Goal: Communication & Community: Answer question/provide support

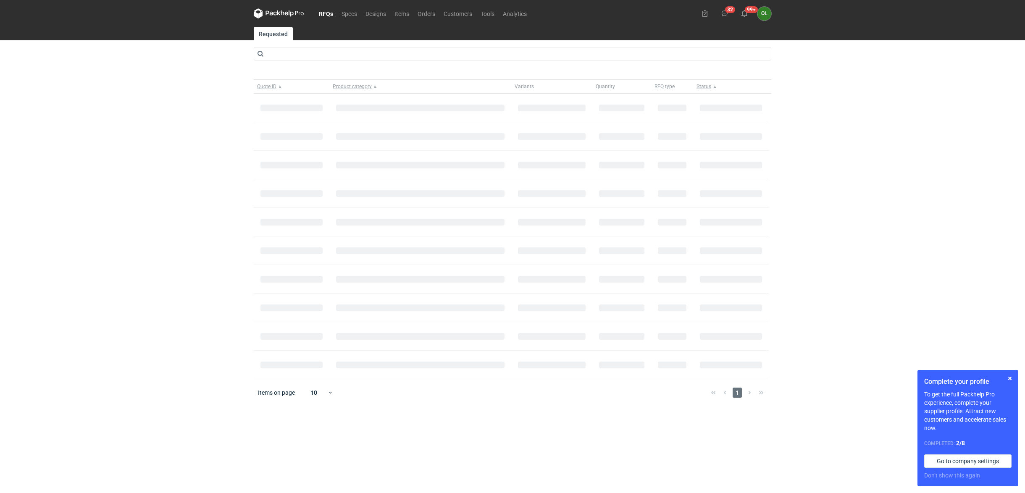
click at [1015, 380] on div "Complete your profile To get the full Packhelp Pro experience, complete your su…" at bounding box center [967, 428] width 101 height 116
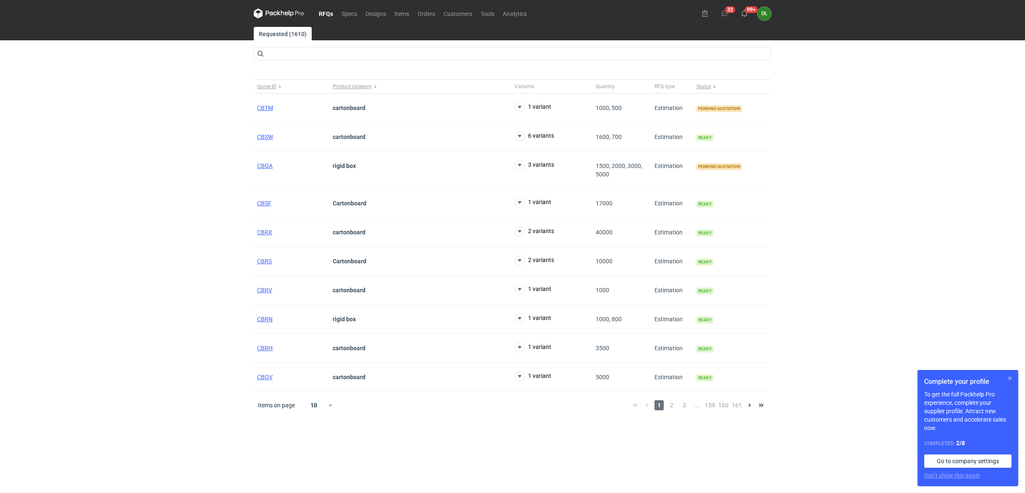
click at [1006, 376] on button "button" at bounding box center [1010, 378] width 10 height 10
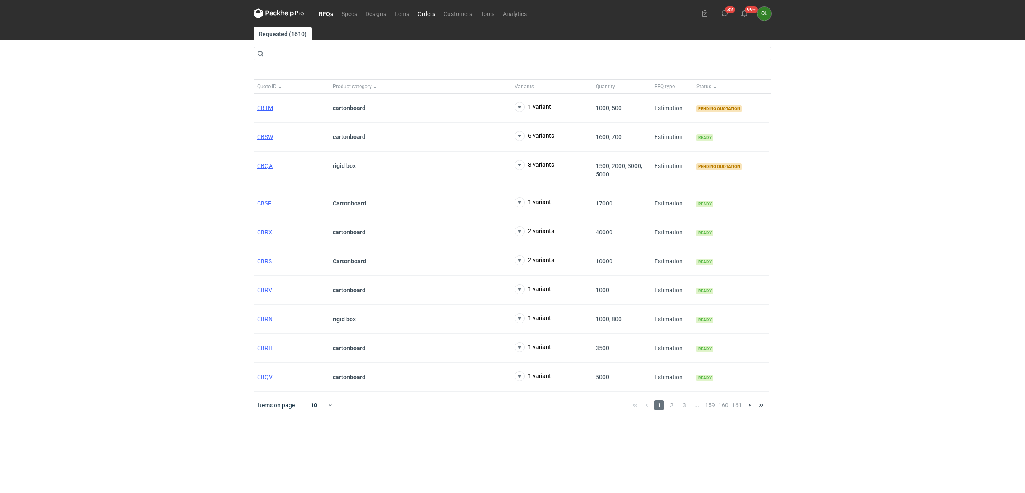
click at [434, 14] on link "Orders" at bounding box center [426, 13] width 26 height 10
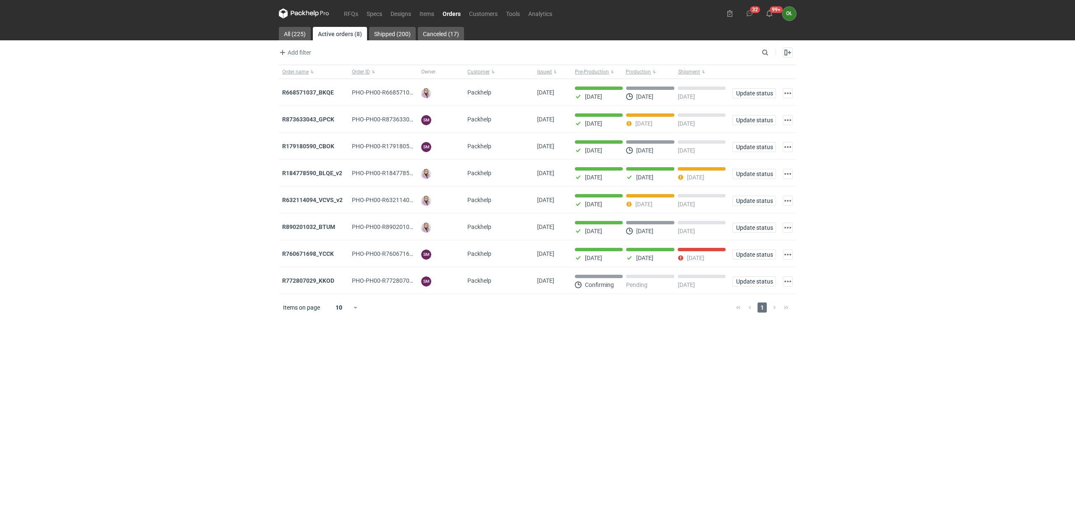
click at [445, 10] on link "Orders" at bounding box center [451, 13] width 26 height 10
click at [429, 12] on link "Items" at bounding box center [426, 13] width 23 height 10
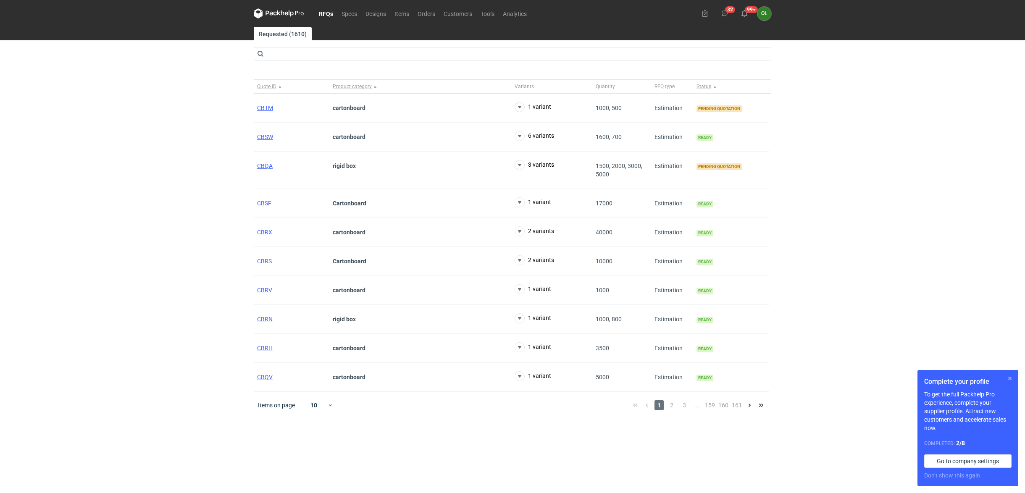
click at [1008, 378] on button "button" at bounding box center [1010, 378] width 10 height 10
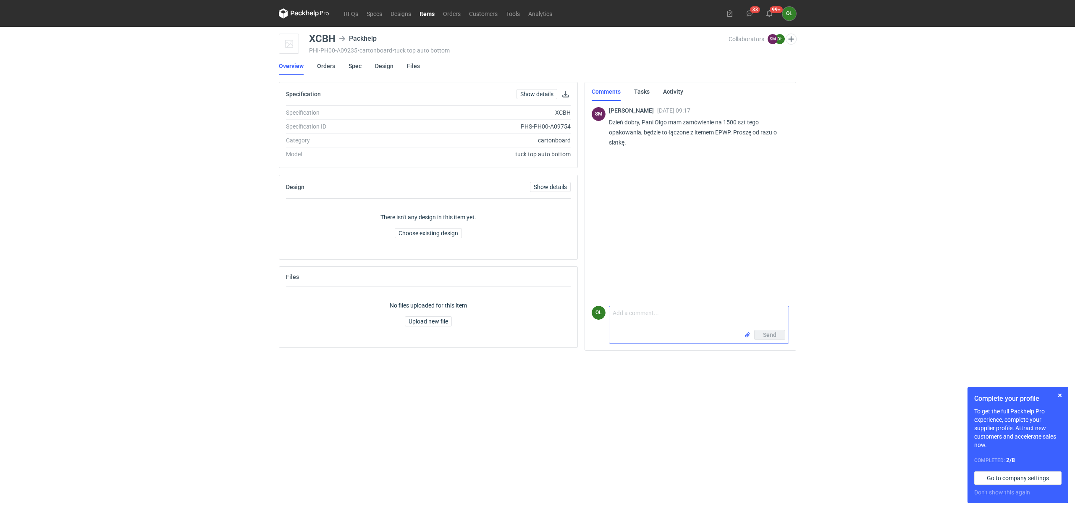
click at [654, 320] on textarea "Comment message" at bounding box center [698, 318] width 179 height 24
click at [357, 63] on link "Spec" at bounding box center [355, 66] width 13 height 18
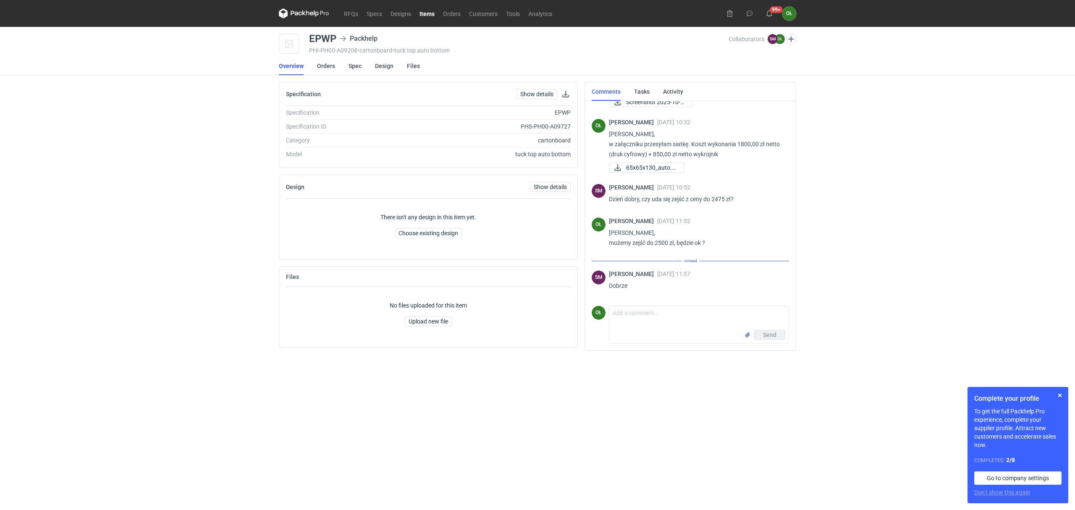
scroll to position [34, 0]
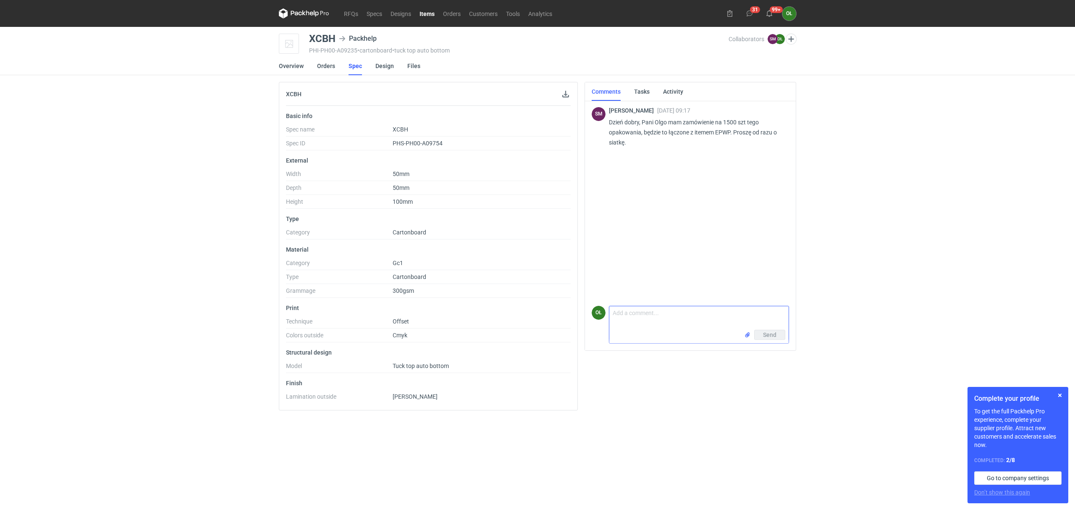
click at [644, 320] on textarea "Comment message" at bounding box center [698, 318] width 179 height 24
click at [353, 13] on link "RFQs" at bounding box center [351, 13] width 23 height 10
click at [656, 326] on textarea "Comment message" at bounding box center [698, 318] width 179 height 24
type textarea "Paine S"
click at [424, 11] on link "Items" at bounding box center [427, 13] width 24 height 10
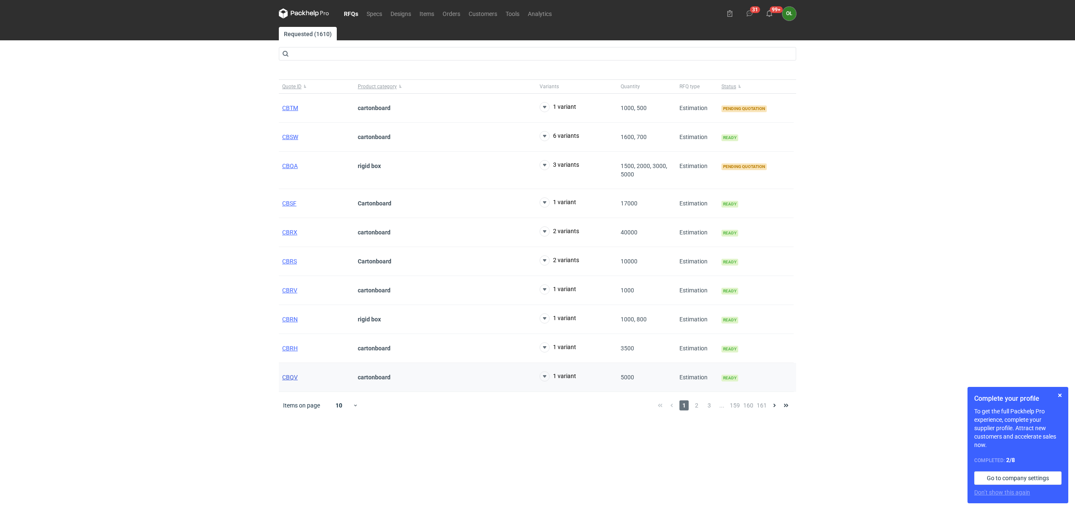
click at [289, 379] on span "CBQV" at bounding box center [290, 377] width 16 height 7
click at [285, 349] on span "CBRH" at bounding box center [290, 348] width 16 height 7
click at [294, 288] on span "CBRV" at bounding box center [289, 290] width 15 height 7
click at [284, 253] on div "CBRS" at bounding box center [317, 261] width 76 height 29
click at [288, 262] on span "CBRS" at bounding box center [289, 261] width 15 height 7
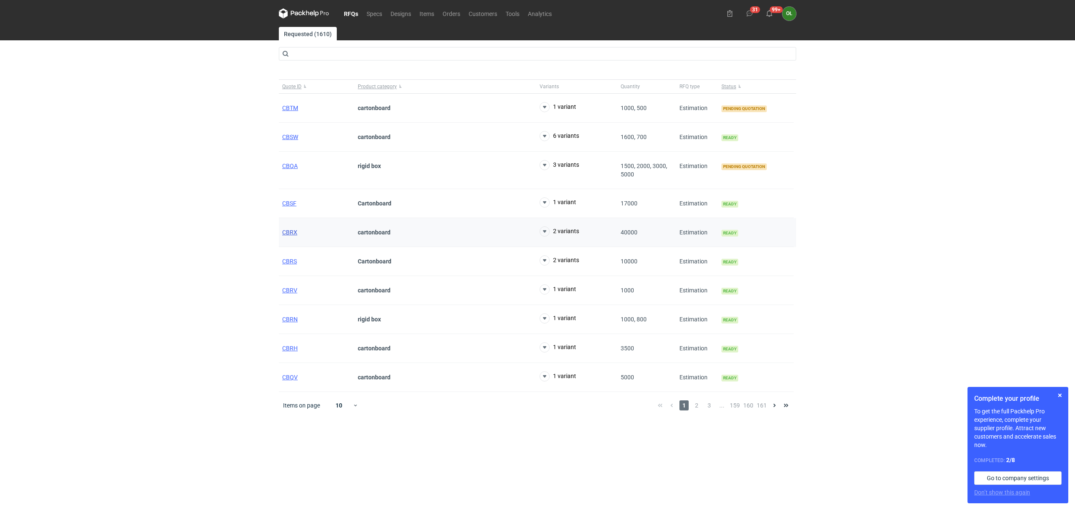
click at [288, 231] on span "CBRX" at bounding box center [289, 232] width 15 height 7
click at [291, 207] on span "CBSF" at bounding box center [289, 203] width 14 height 7
click at [293, 135] on span "CBSW" at bounding box center [290, 137] width 16 height 7
click at [284, 379] on span "CBQV" at bounding box center [290, 377] width 16 height 7
click at [288, 347] on span "CBRH" at bounding box center [290, 348] width 16 height 7
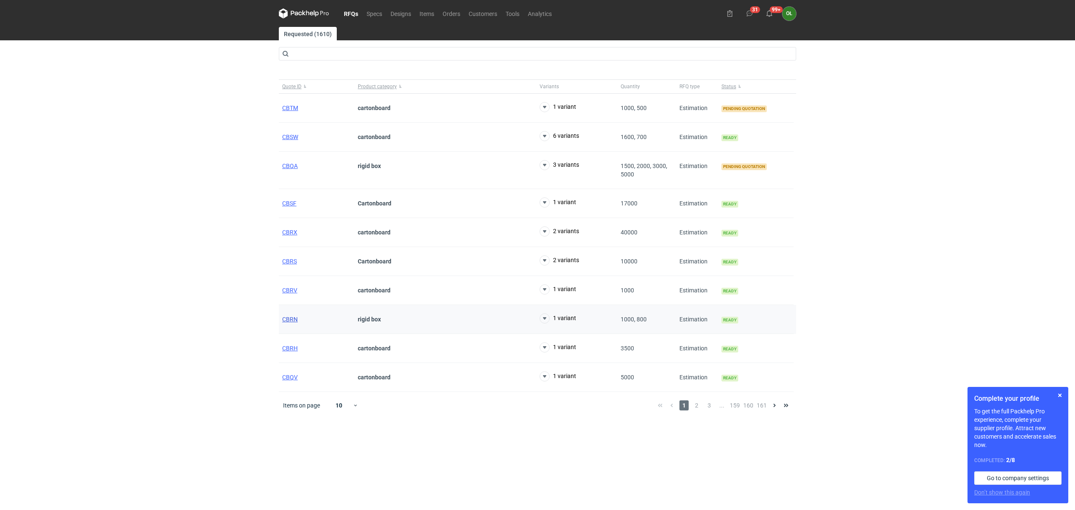
click at [287, 318] on span "CBRN" at bounding box center [290, 319] width 16 height 7
click at [287, 293] on span "CBRV" at bounding box center [289, 290] width 15 height 7
click at [284, 260] on span "CBRS" at bounding box center [289, 261] width 15 height 7
click at [290, 233] on span "CBRX" at bounding box center [289, 232] width 15 height 7
click at [290, 204] on span "CBSF" at bounding box center [289, 203] width 14 height 7
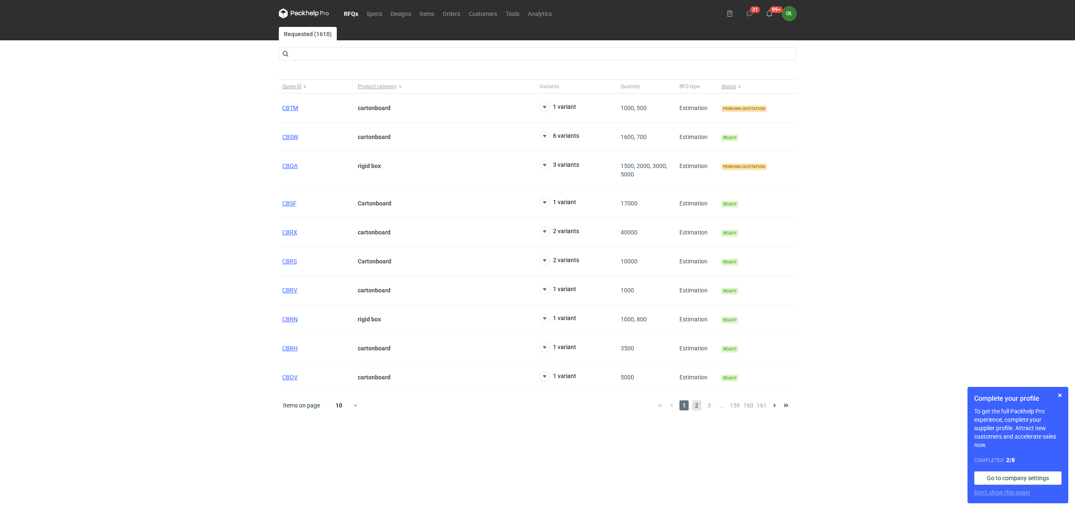
click at [700, 405] on span "2" at bounding box center [696, 405] width 9 height 10
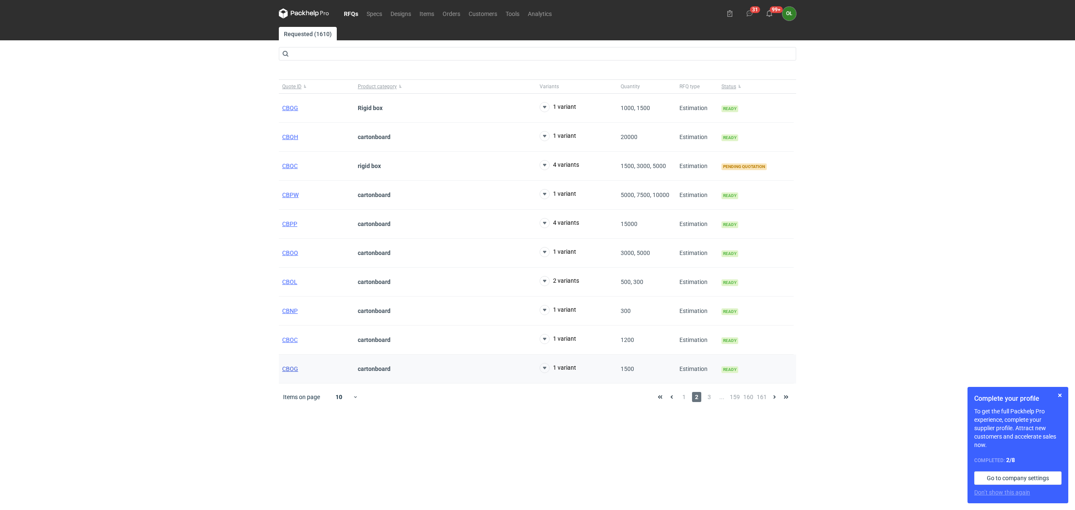
click at [289, 372] on span "CBOG" at bounding box center [290, 368] width 16 height 7
click at [289, 343] on span "CBOC" at bounding box center [290, 339] width 16 height 7
click at [290, 313] on span "CBNP" at bounding box center [290, 310] width 16 height 7
click at [290, 279] on span "CBOL" at bounding box center [289, 281] width 15 height 7
click at [293, 250] on span "CBOQ" at bounding box center [290, 252] width 16 height 7
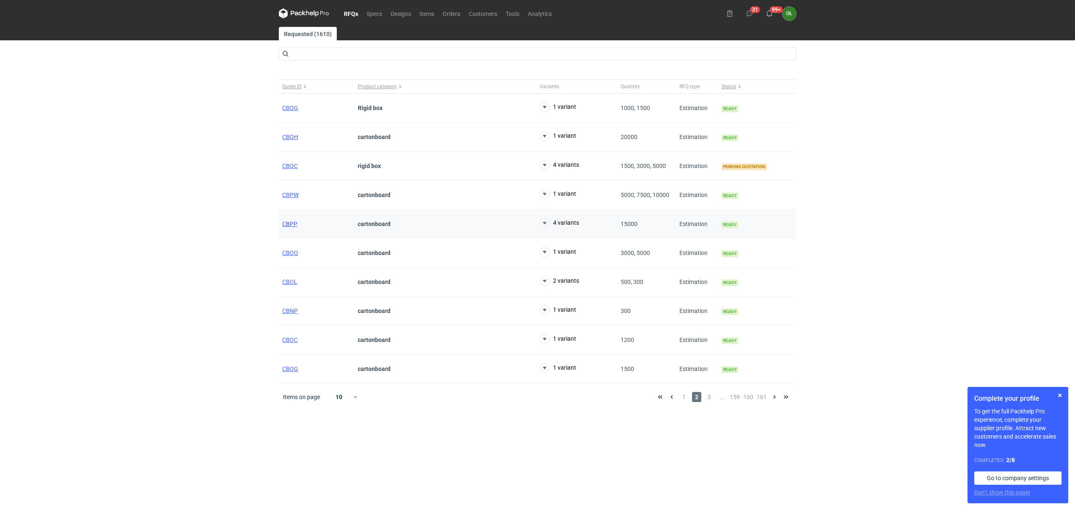
click at [293, 223] on span "CBPP" at bounding box center [289, 223] width 15 height 7
click at [295, 195] on span "CBPW" at bounding box center [290, 195] width 16 height 7
click at [292, 134] on span "CBQH" at bounding box center [290, 137] width 16 height 7
click at [708, 397] on span "3" at bounding box center [709, 397] width 9 height 10
click at [291, 380] on span "CBCZ" at bounding box center [289, 377] width 15 height 7
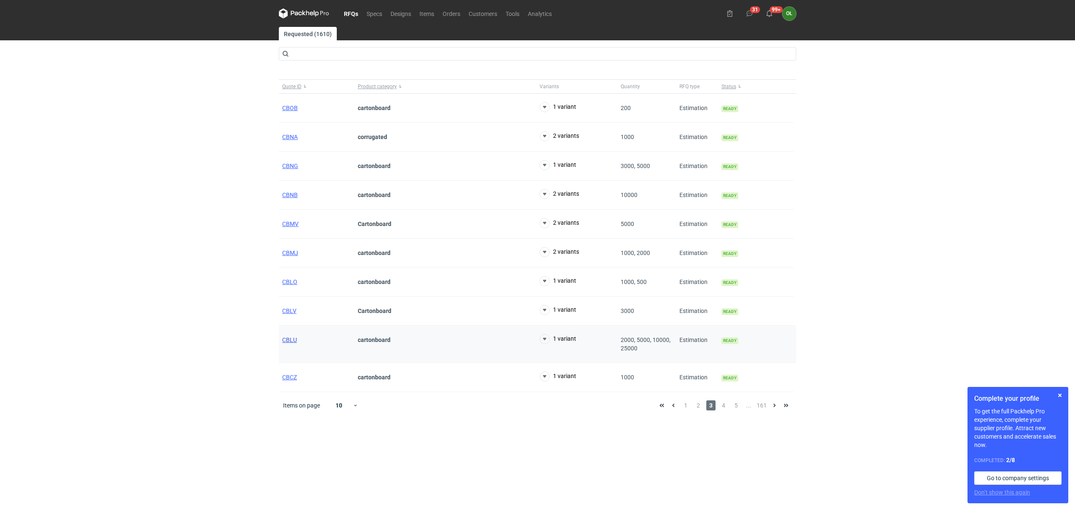
click at [291, 340] on span "CBLU" at bounding box center [289, 339] width 15 height 7
click at [291, 312] on span "CBLV" at bounding box center [289, 310] width 14 height 7
click at [291, 284] on span "CBLO" at bounding box center [289, 281] width 15 height 7
click at [291, 254] on span "CBMJ" at bounding box center [290, 252] width 16 height 7
click at [291, 224] on span "CBMV" at bounding box center [290, 223] width 16 height 7
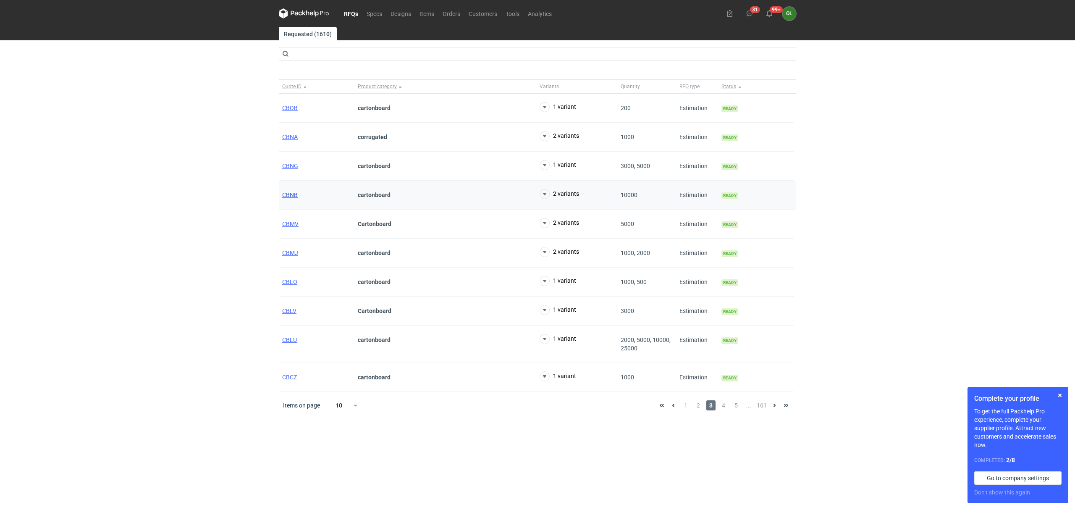
click at [291, 192] on span "CBNB" at bounding box center [290, 195] width 16 height 7
click at [291, 167] on span "CBNG" at bounding box center [290, 166] width 16 height 7
click at [291, 139] on span "CBNA" at bounding box center [290, 137] width 16 height 7
click at [290, 105] on span "CBOB" at bounding box center [290, 108] width 16 height 7
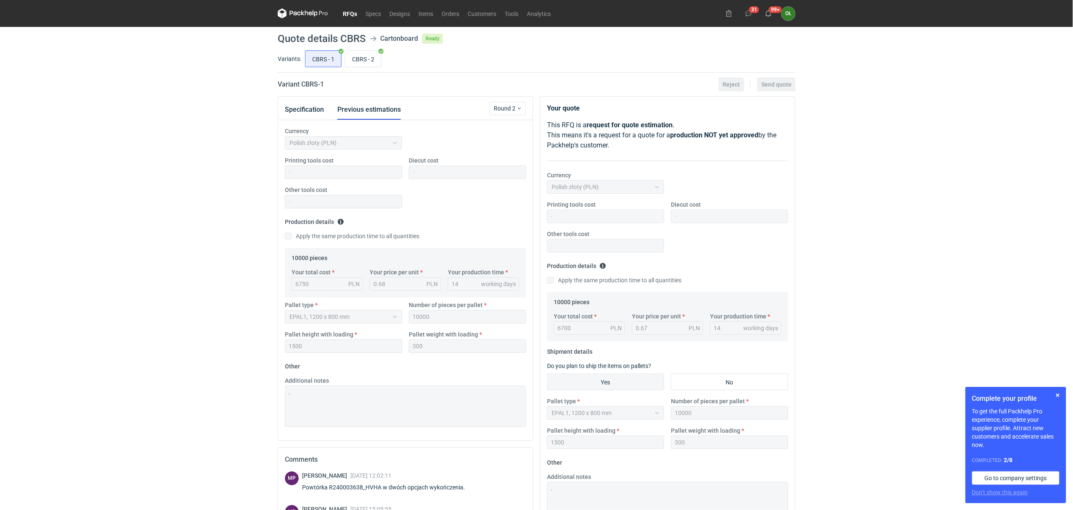
scroll to position [23, 0]
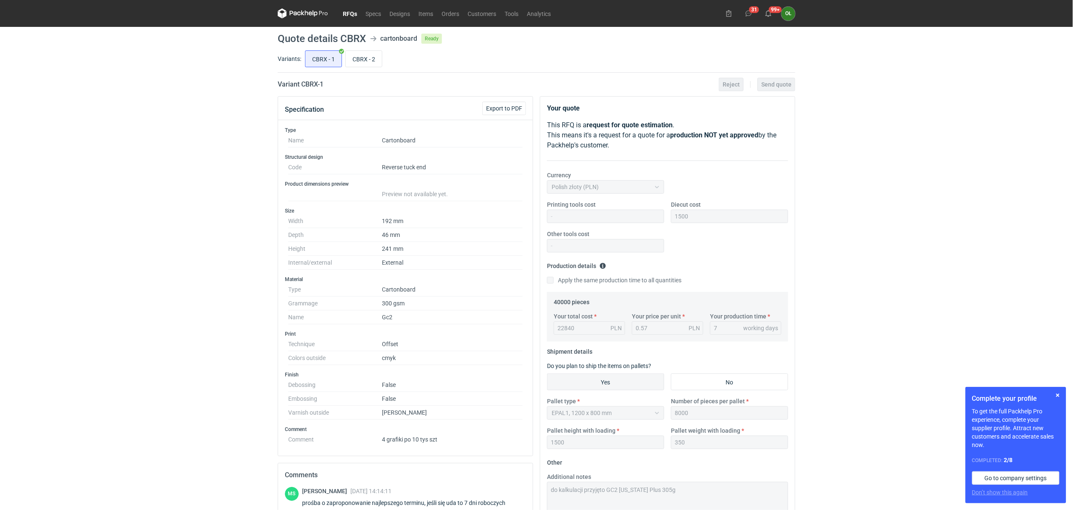
scroll to position [868, 0]
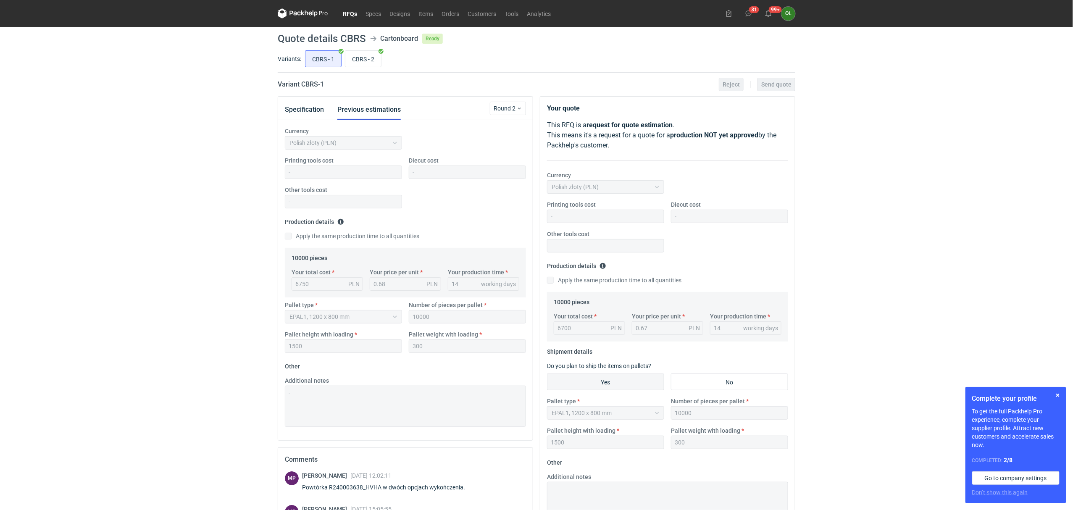
scroll to position [23, 0]
click at [365, 60] on input "CBRS - 2" at bounding box center [363, 59] width 36 height 16
radio input "true"
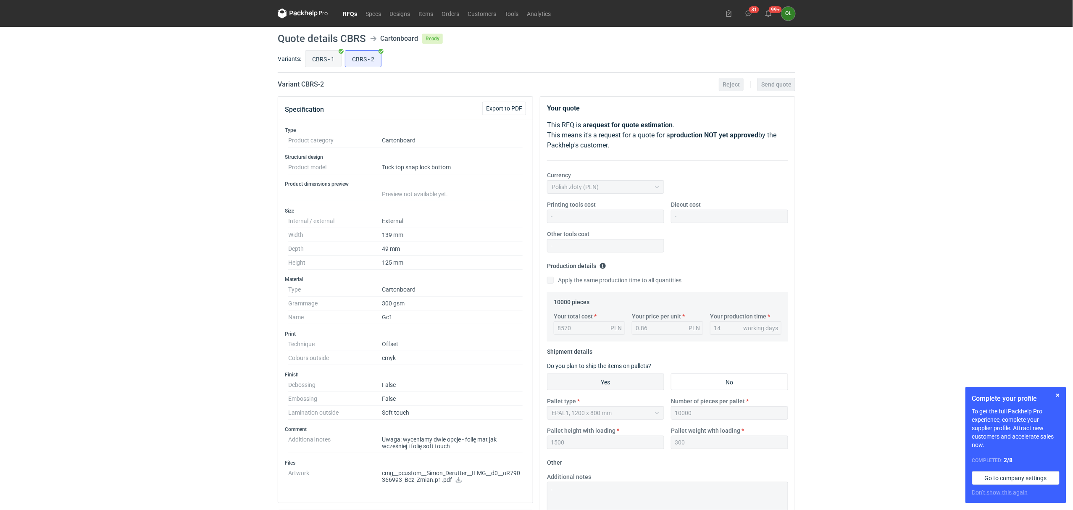
click at [315, 60] on input "CBRS - 1" at bounding box center [323, 59] width 36 height 16
radio input "true"
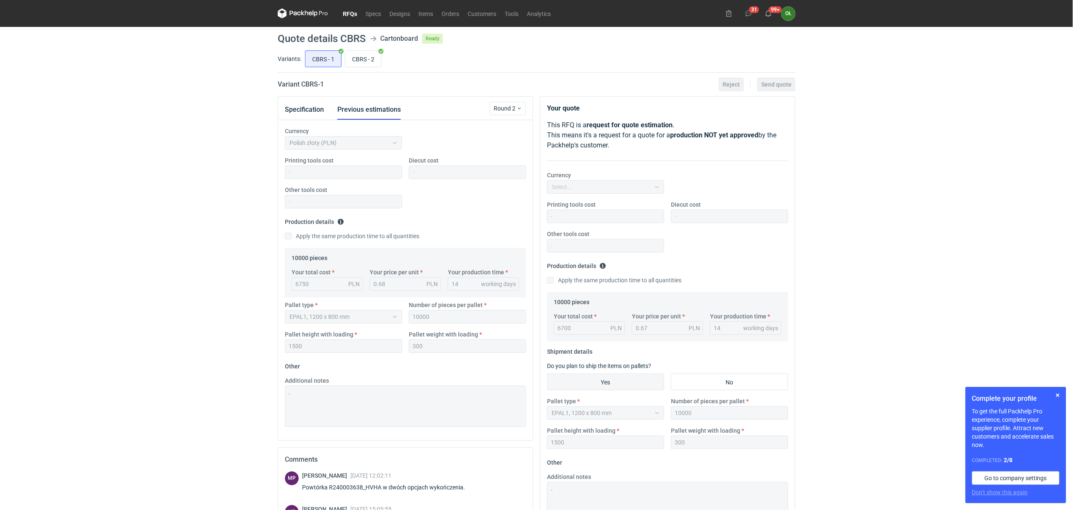
scroll to position [23, 0]
click at [307, 105] on button "Specification" at bounding box center [304, 110] width 39 height 20
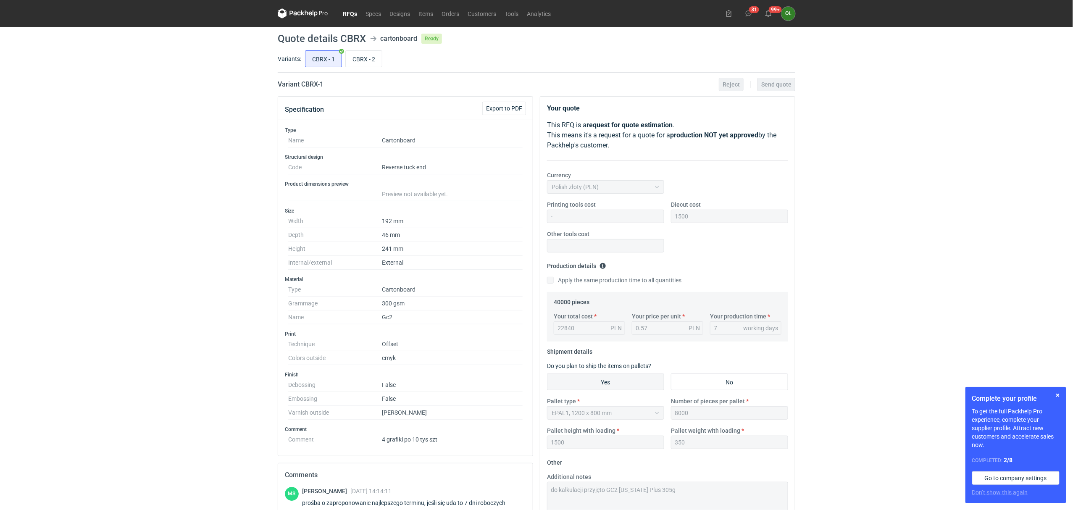
scroll to position [868, 0]
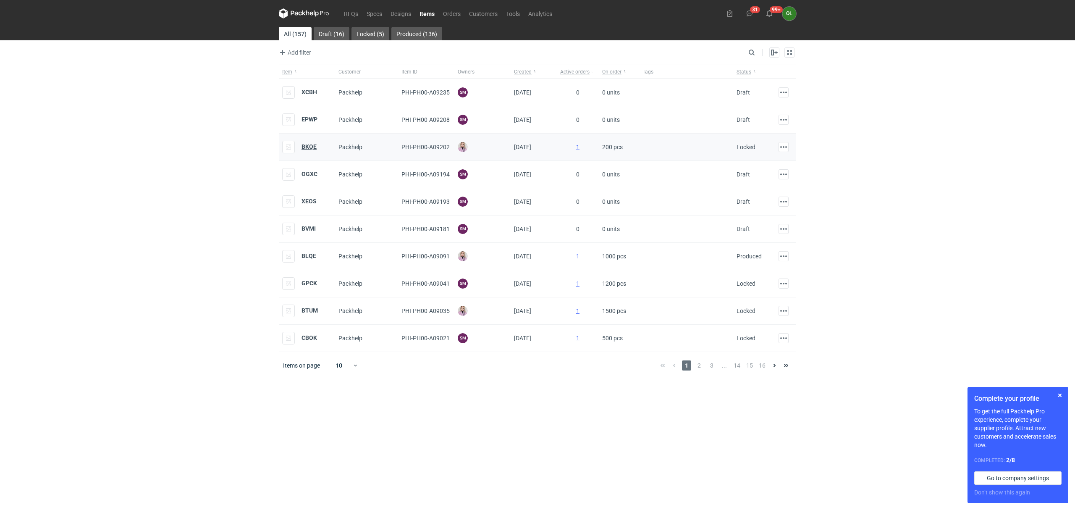
click at [305, 150] on strong "BKQE" at bounding box center [309, 146] width 15 height 7
click at [309, 172] on strong "OGXC" at bounding box center [310, 174] width 16 height 7
click at [308, 202] on strong "XEOS" at bounding box center [309, 201] width 15 height 7
click at [308, 229] on strong "BVMI" at bounding box center [309, 228] width 14 height 7
click at [309, 257] on strong "BLQE" at bounding box center [309, 255] width 15 height 7
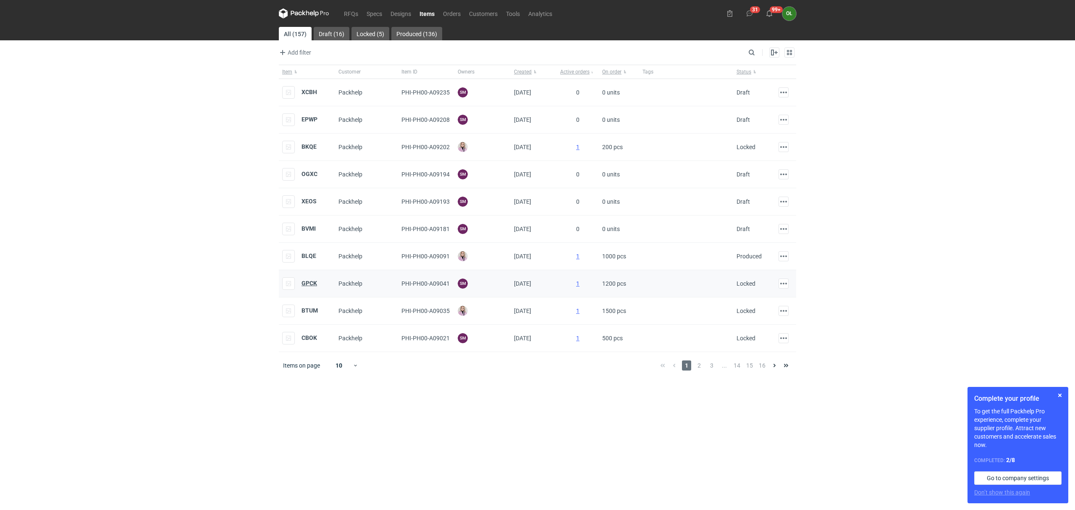
click at [309, 286] on strong "GPCK" at bounding box center [310, 283] width 16 height 7
click at [309, 314] on strong "BTUM" at bounding box center [310, 310] width 16 height 7
click at [311, 335] on strong "CBOK" at bounding box center [310, 337] width 16 height 7
click at [315, 93] on strong "XCBH" at bounding box center [310, 92] width 16 height 7
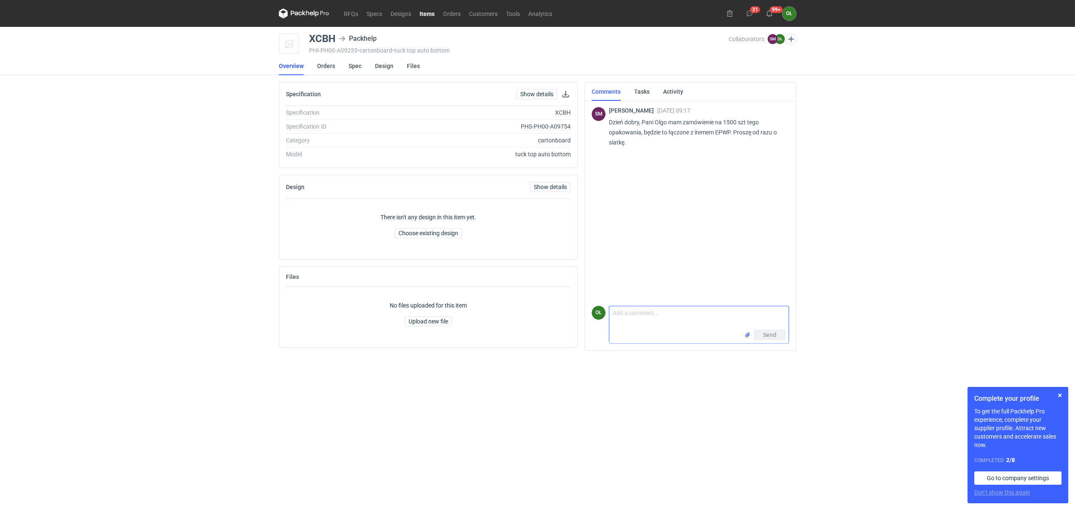
click at [637, 316] on textarea "Comment message" at bounding box center [698, 318] width 179 height 24
type textarea "P"
click at [320, 13] on icon at bounding box center [304, 13] width 50 height 10
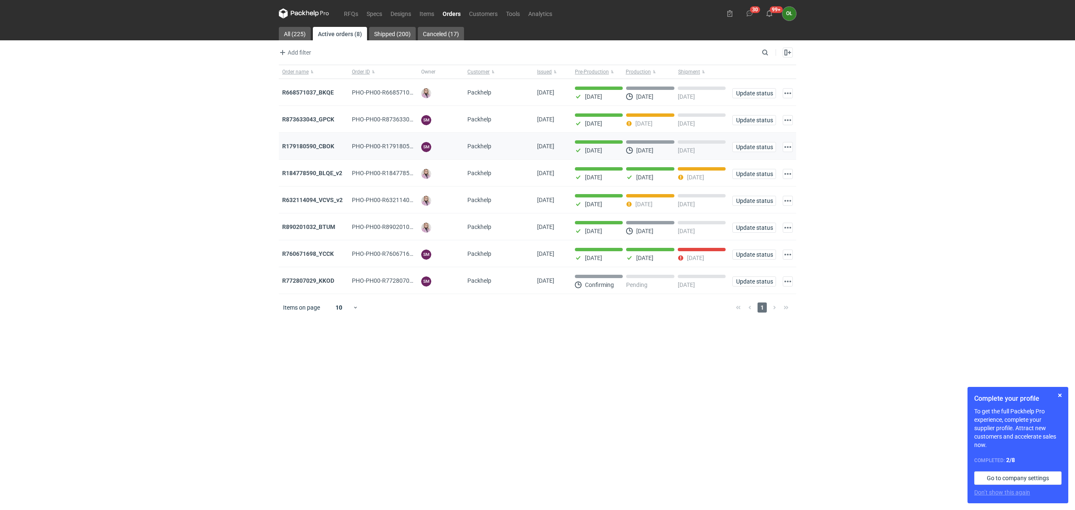
drag, startPoint x: 338, startPoint y: 173, endPoint x: 354, endPoint y: 143, distance: 34.6
click at [338, 173] on strong "R184778590_BLQE_v2" at bounding box center [312, 173] width 60 height 7
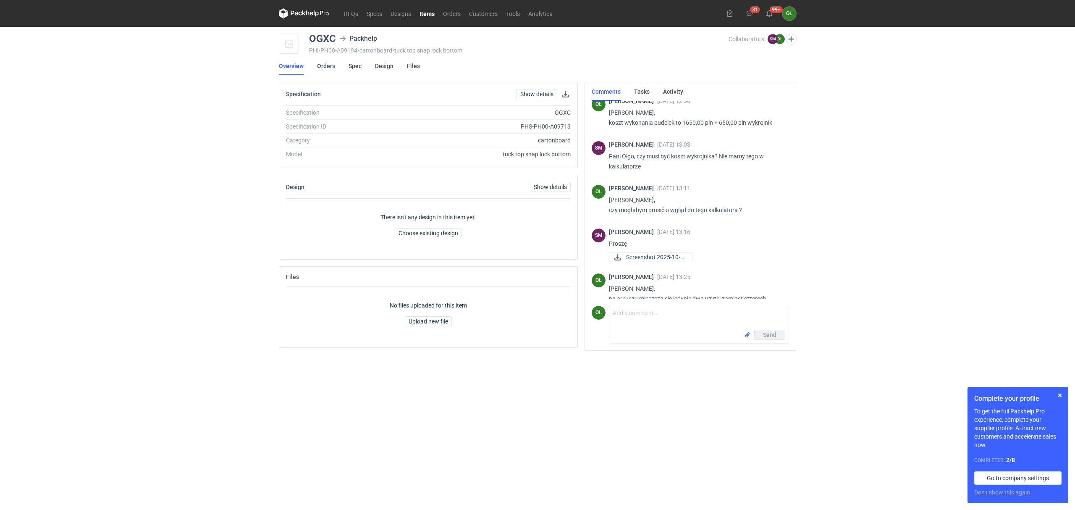
scroll to position [175, 0]
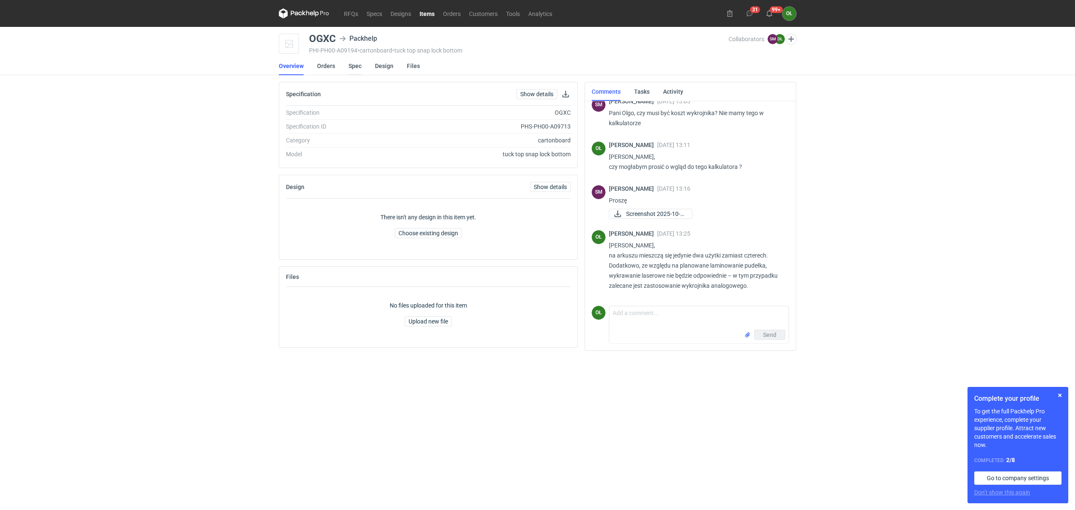
click at [355, 71] on link "Spec" at bounding box center [355, 66] width 13 height 18
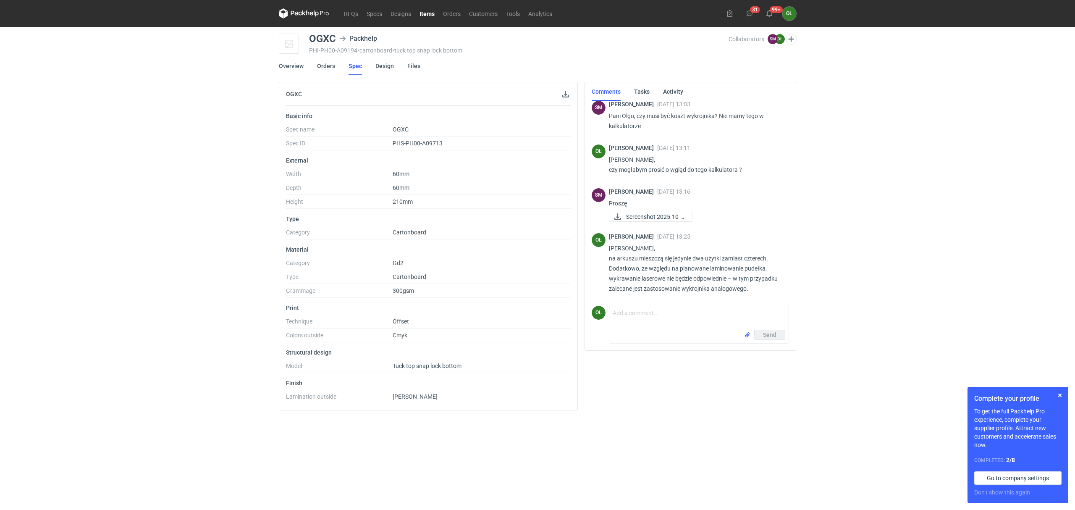
scroll to position [175, 0]
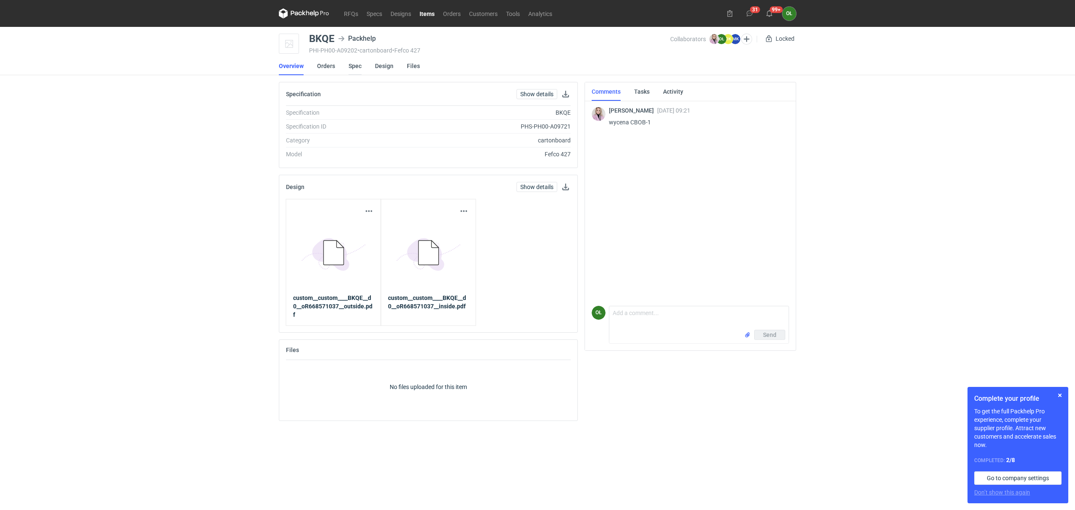
click at [354, 63] on link "Spec" at bounding box center [355, 66] width 13 height 18
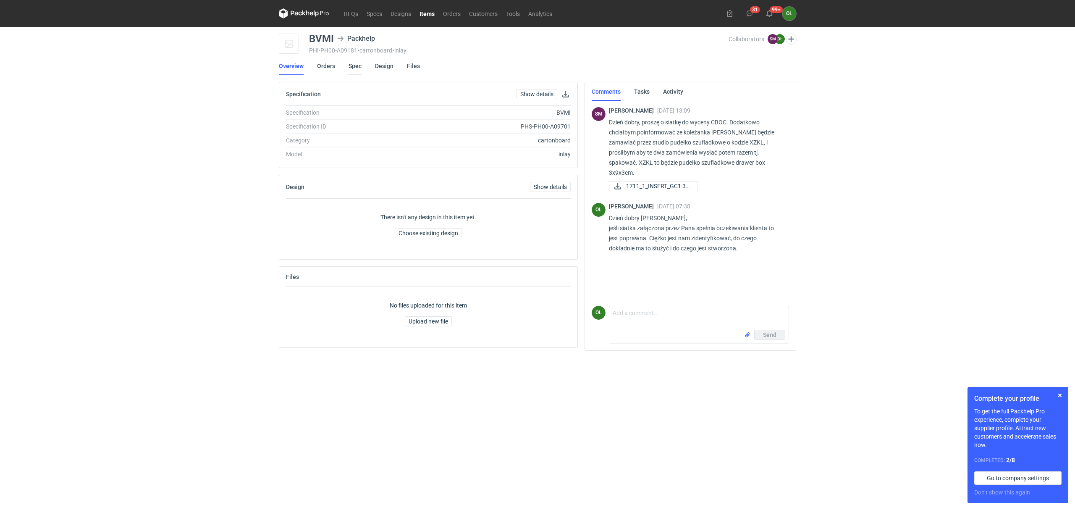
click at [350, 62] on link "Spec" at bounding box center [355, 66] width 13 height 18
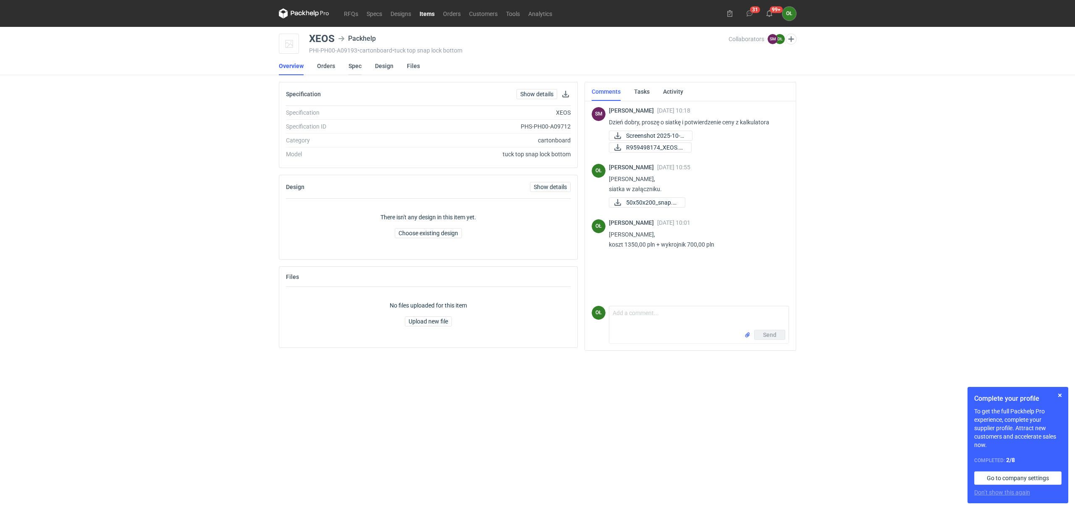
click at [354, 68] on link "Spec" at bounding box center [355, 66] width 13 height 18
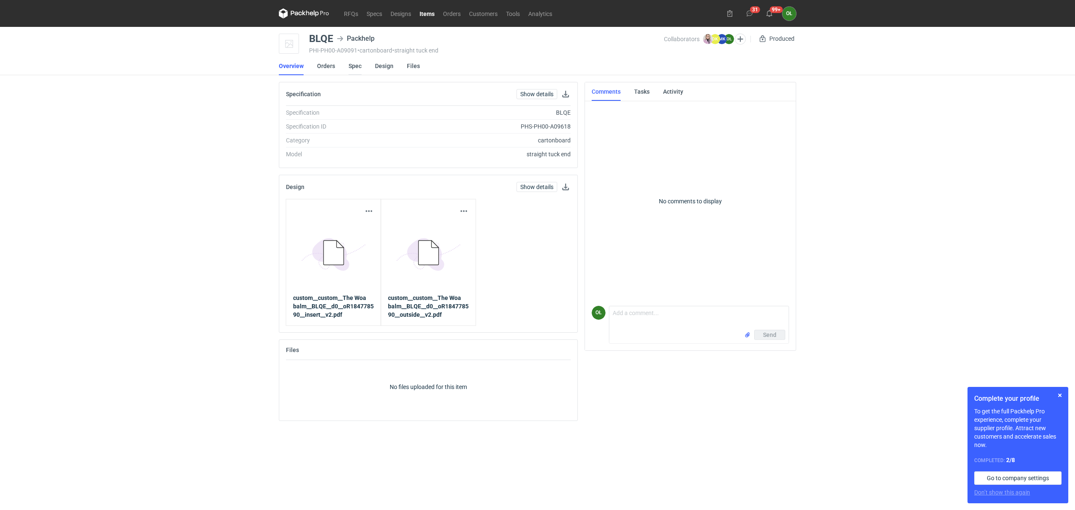
click at [356, 62] on link "Spec" at bounding box center [355, 66] width 13 height 18
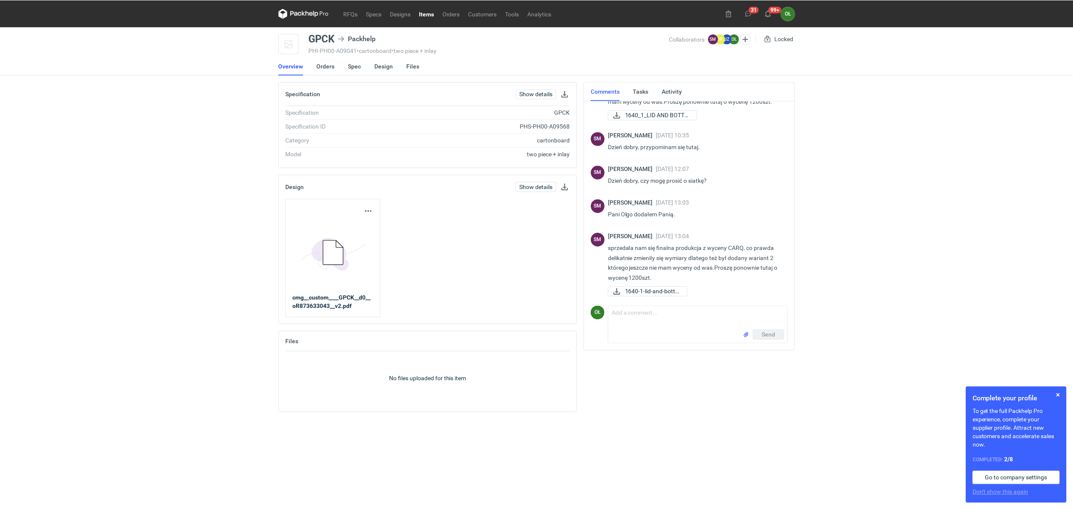
scroll to position [55, 0]
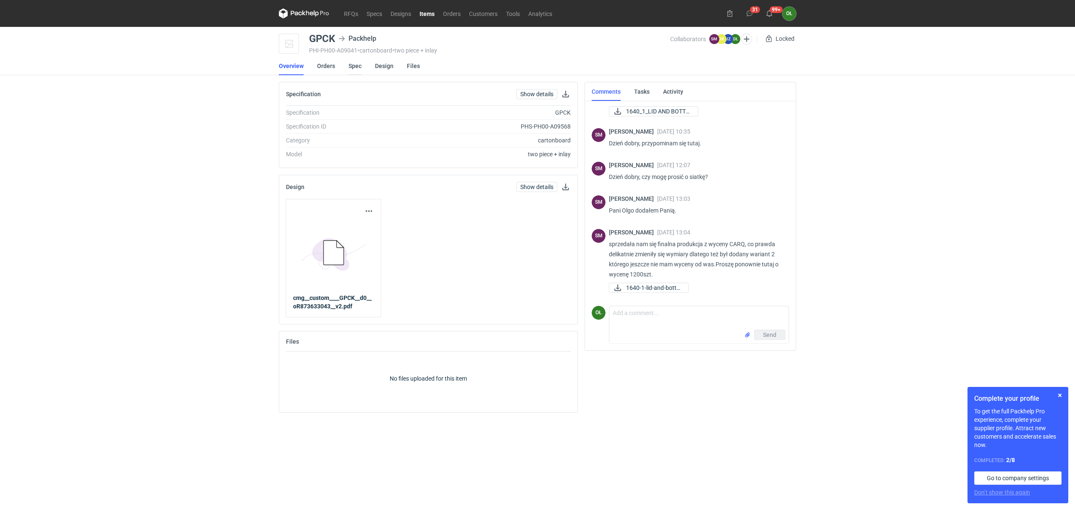
click at [357, 74] on link "Spec" at bounding box center [355, 66] width 13 height 18
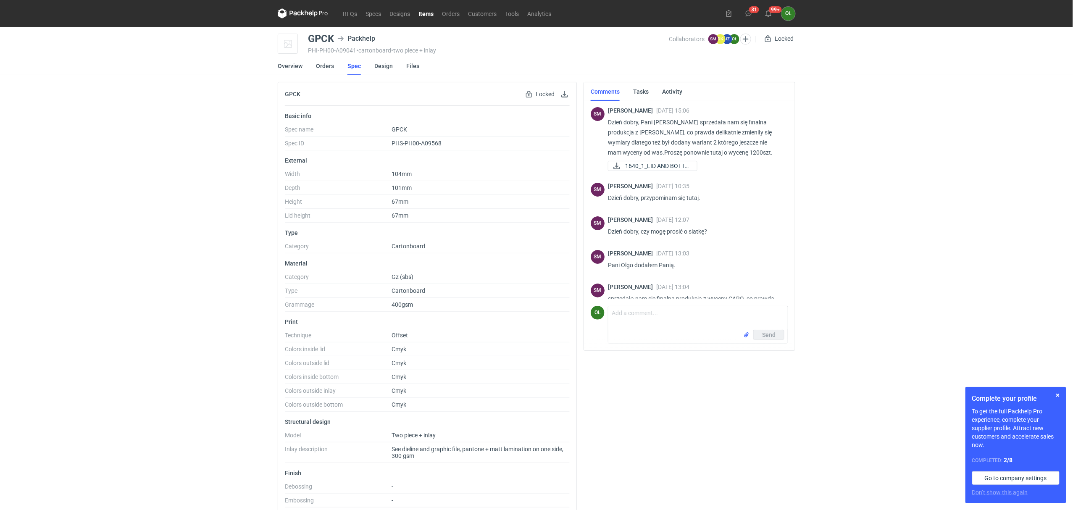
scroll to position [55, 0]
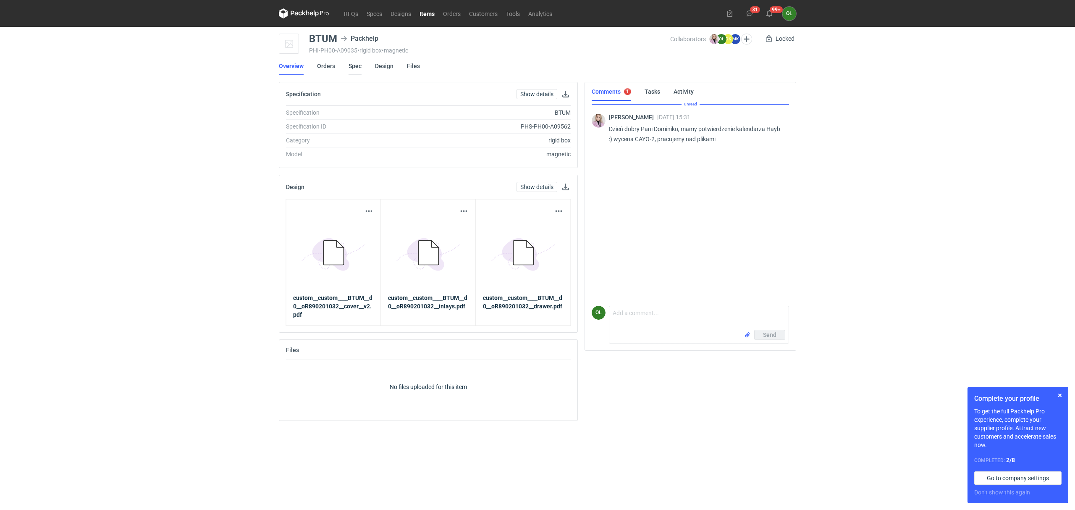
click at [354, 66] on link "Spec" at bounding box center [355, 66] width 13 height 18
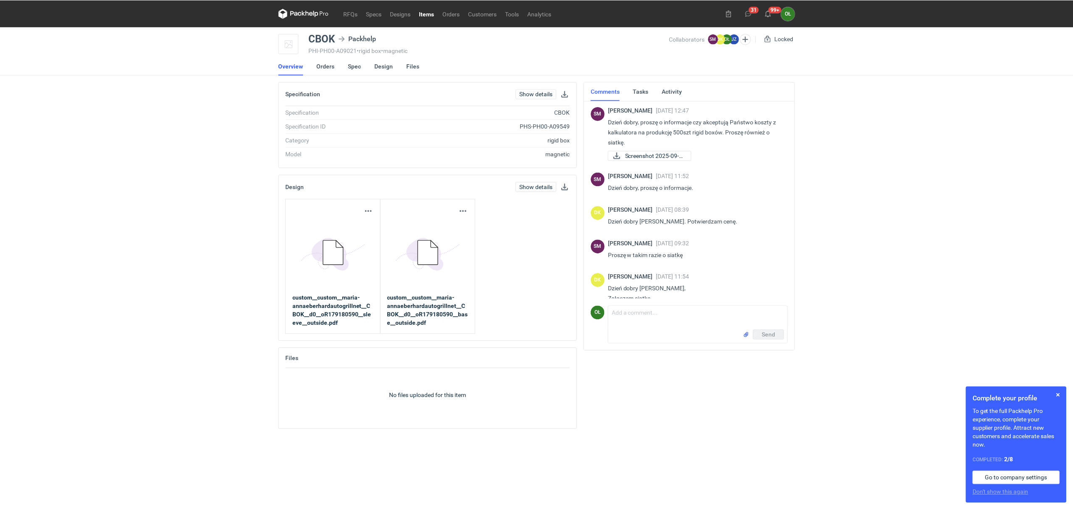
scroll to position [24, 0]
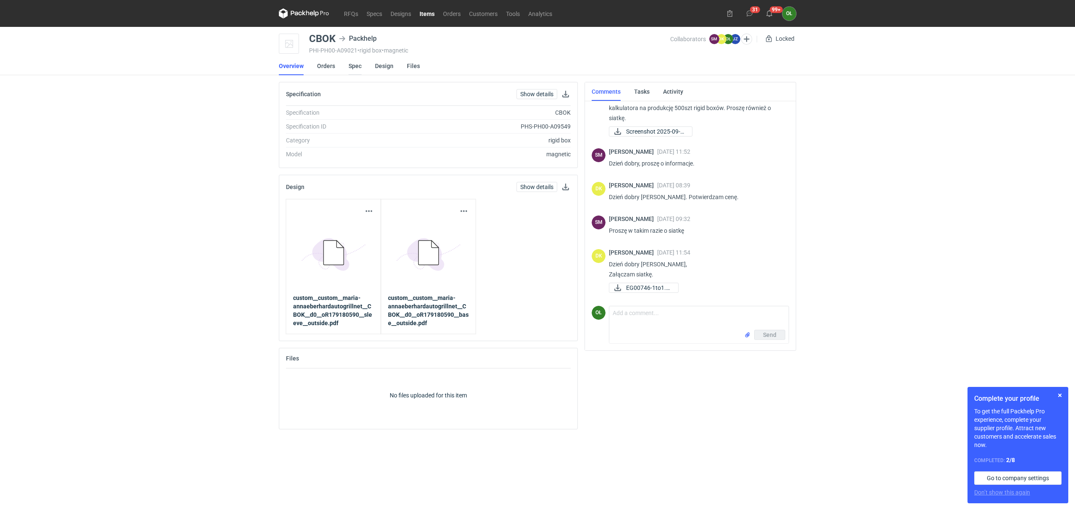
click at [356, 65] on link "Spec" at bounding box center [355, 66] width 13 height 18
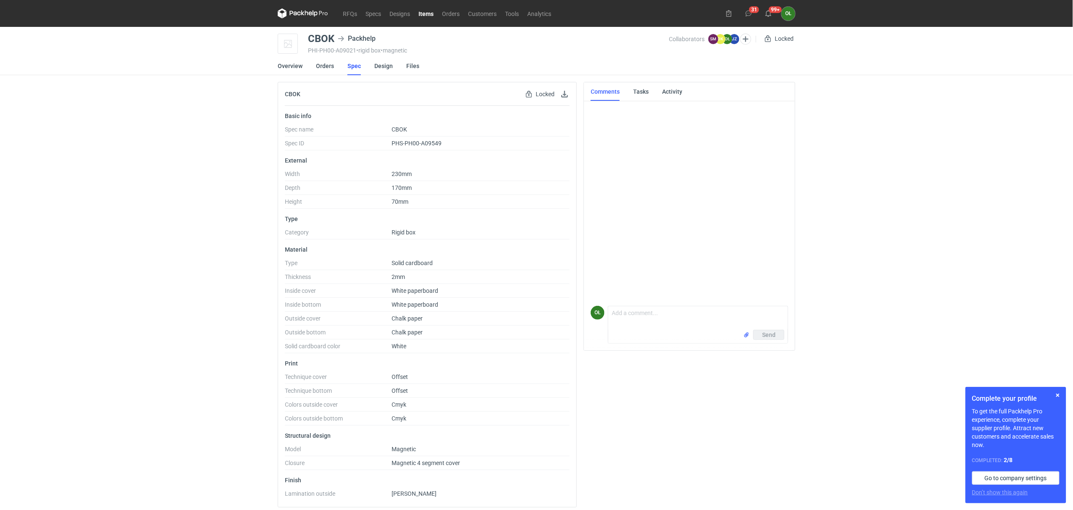
scroll to position [24, 0]
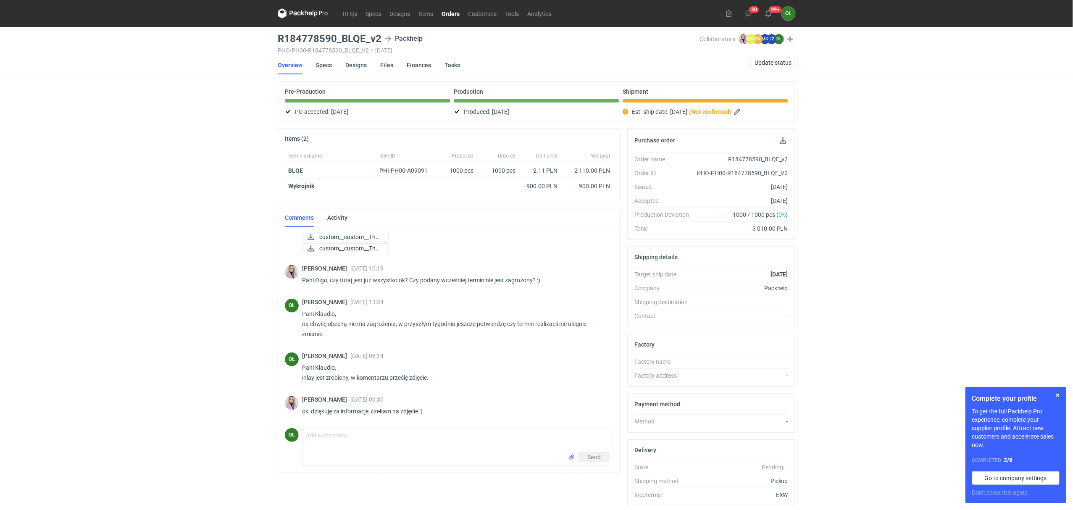
scroll to position [210, 0]
drag, startPoint x: 281, startPoint y: 38, endPoint x: 443, endPoint y: 15, distance: 164.1
click at [341, 39] on h3 "R184778590_BLQE_v2" at bounding box center [330, 39] width 104 height 10
click at [456, 11] on link "Orders" at bounding box center [450, 13] width 26 height 10
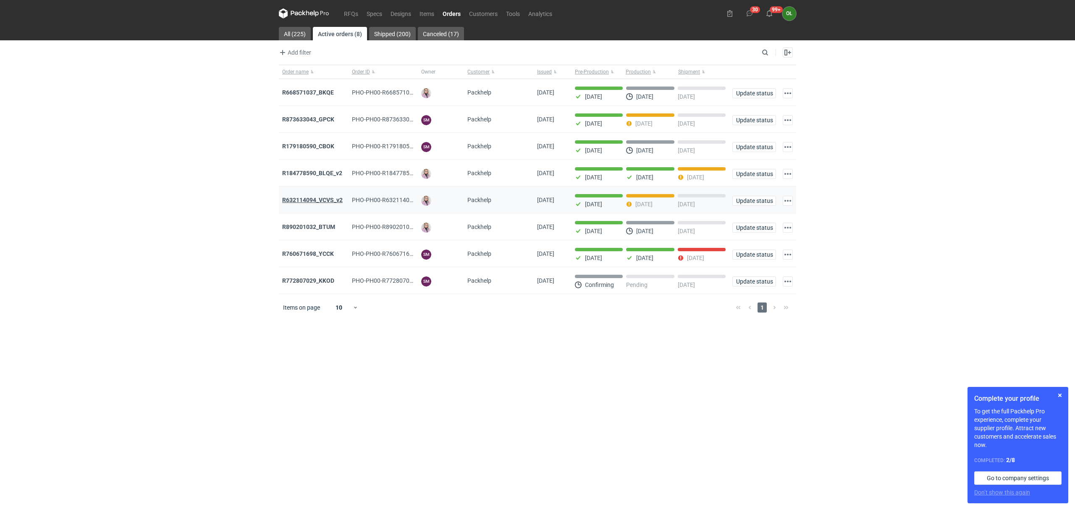
click at [289, 199] on strong "R632114094_VCVS_v2" at bounding box center [312, 200] width 60 height 7
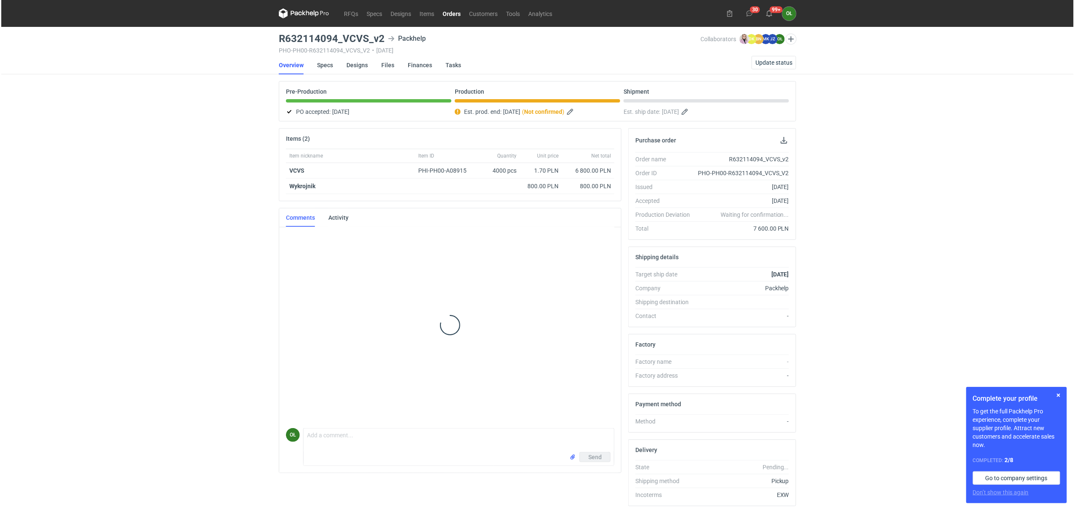
scroll to position [196, 0]
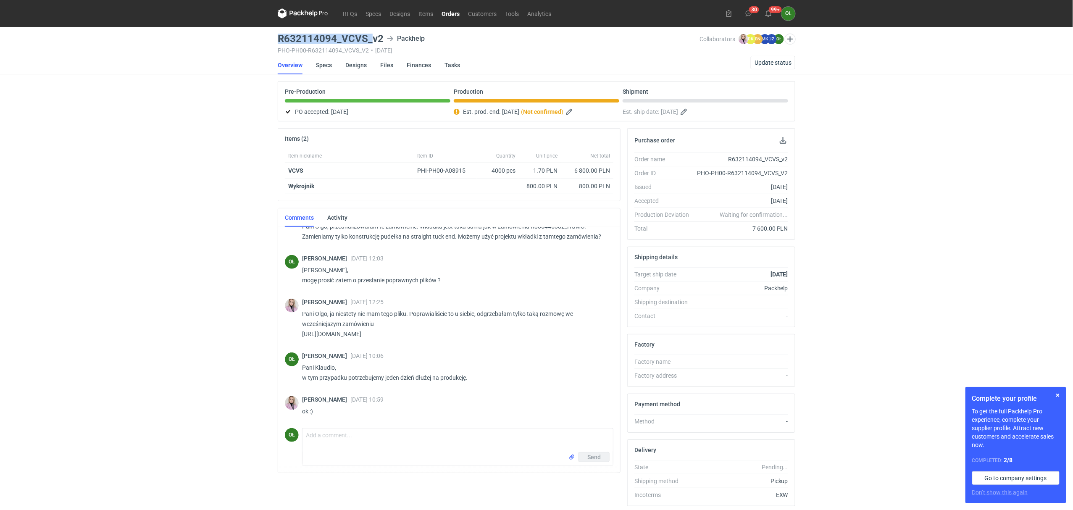
drag, startPoint x: 272, startPoint y: 39, endPoint x: 370, endPoint y: 34, distance: 98.0
click at [370, 34] on div "RFQs Specs Designs Items Orders Customers Tools Analytics 30 99+ OŁ [PERSON_NAM…" at bounding box center [536, 255] width 1073 height 510
copy h3 "R632114094_VCVS_"
drag, startPoint x: 451, startPoint y: 13, endPoint x: 451, endPoint y: 20, distance: 6.7
click at [451, 13] on link "Orders" at bounding box center [450, 13] width 26 height 10
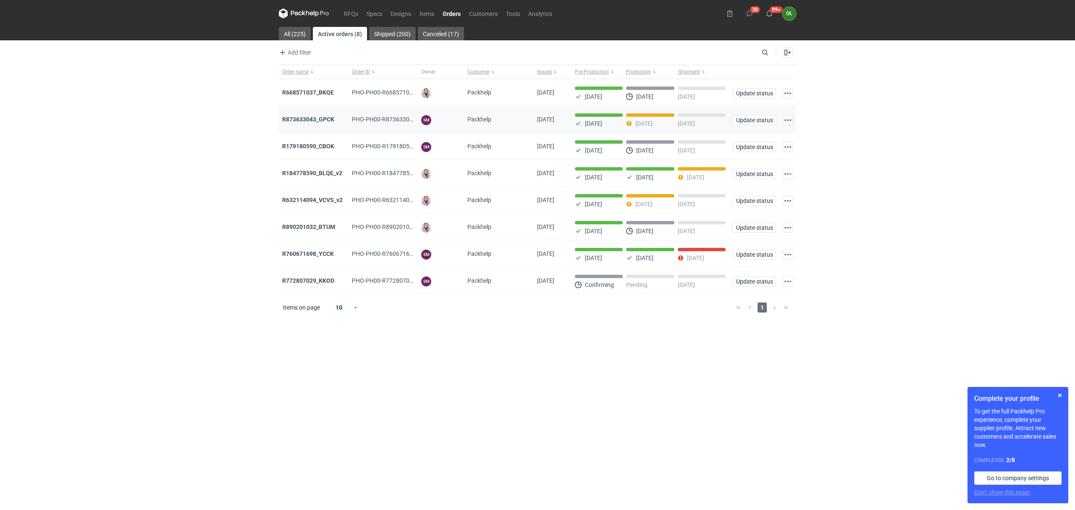
click at [320, 115] on div "R873633043_GPCK" at bounding box center [314, 119] width 70 height 27
click at [309, 117] on strong "R873633043_GPCK" at bounding box center [308, 119] width 52 height 7
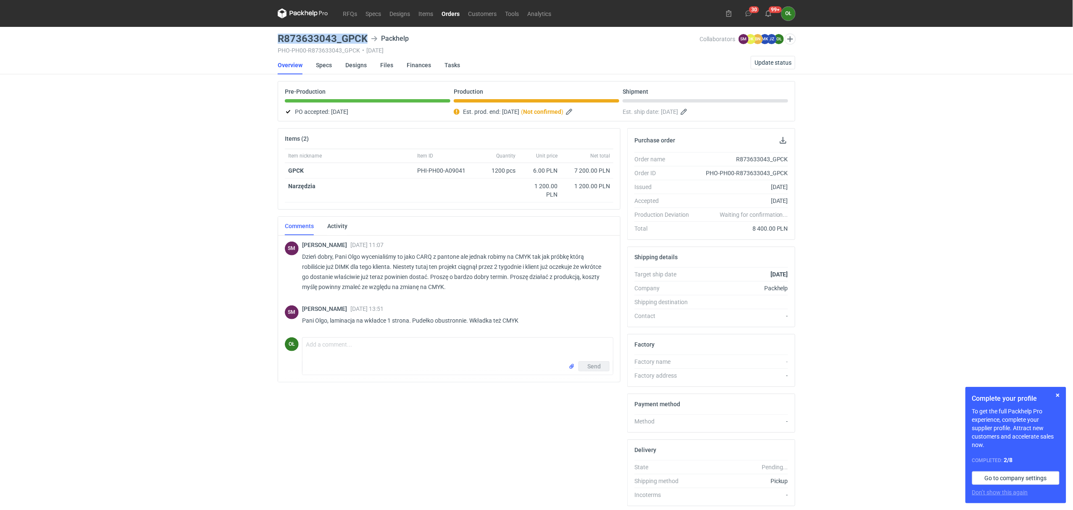
drag, startPoint x: 271, startPoint y: 38, endPoint x: 365, endPoint y: 40, distance: 94.1
click at [365, 40] on div "RFQs Specs Designs Items Orders Customers Tools Analytics 30 99+ OŁ [PERSON_NAM…" at bounding box center [536, 255] width 1073 height 510
copy h3 "R873633043_GPCK"
click at [355, 64] on link "Designs" at bounding box center [355, 65] width 21 height 18
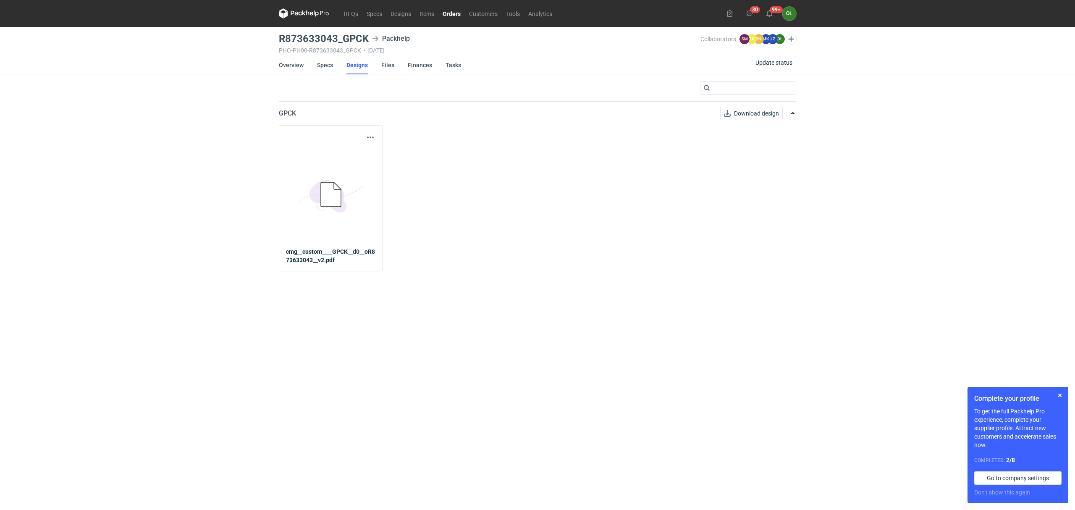
click at [375, 135] on div "Download design part 5BD5AC33-3523-40E7-9262-1BFF0AD53D48@1x cmg__custom____GPC…" at bounding box center [331, 198] width 104 height 146
click at [367, 136] on button "button" at bounding box center [370, 137] width 10 height 10
click at [354, 160] on link "Download design part" at bounding box center [332, 155] width 77 height 13
click at [318, 62] on link "Specs" at bounding box center [325, 65] width 16 height 18
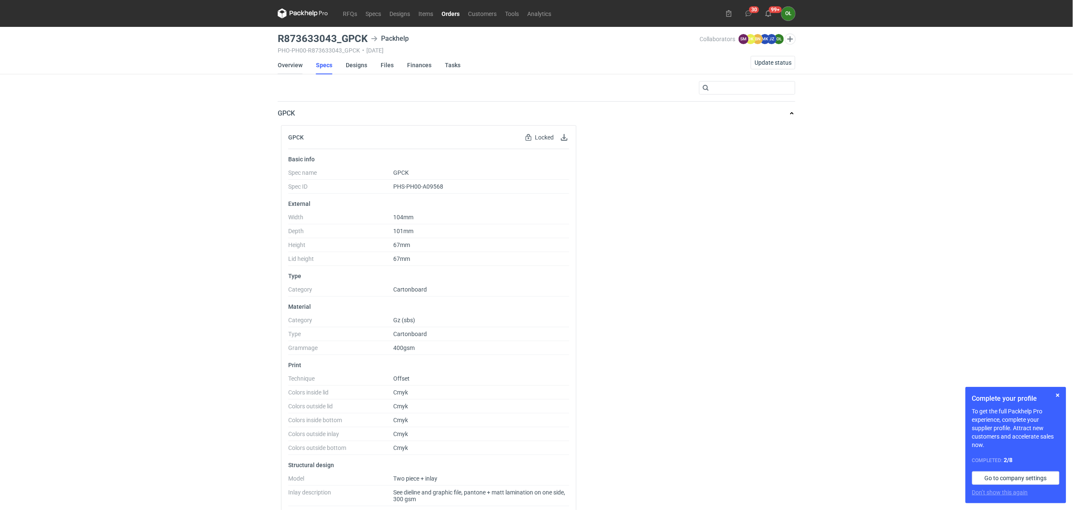
click at [286, 66] on link "Overview" at bounding box center [290, 65] width 25 height 18
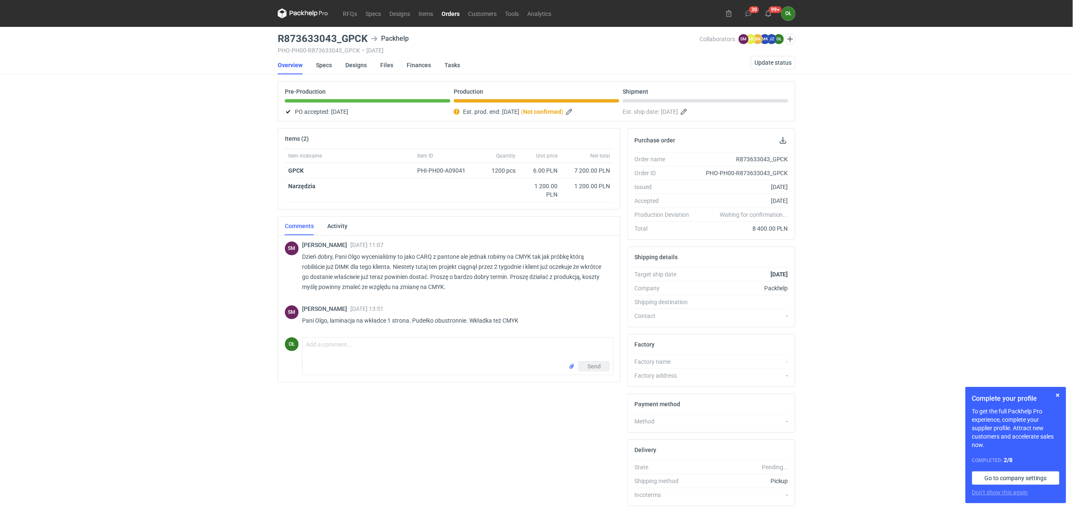
click at [472, 298] on div "SM [PERSON_NAME] [DATE] 11:07 Dzień dobry, Pani Olgo wycenialiśmy to jako CARQ …" at bounding box center [449, 267] width 328 height 66
click at [501, 295] on div "[PERSON_NAME] [DATE] 11:07 Dzień dobry, Pani Olgo wycenialiśmy to jako CARQ z p…" at bounding box center [454, 268] width 304 height 54
click at [425, 16] on link "Items" at bounding box center [425, 13] width 23 height 10
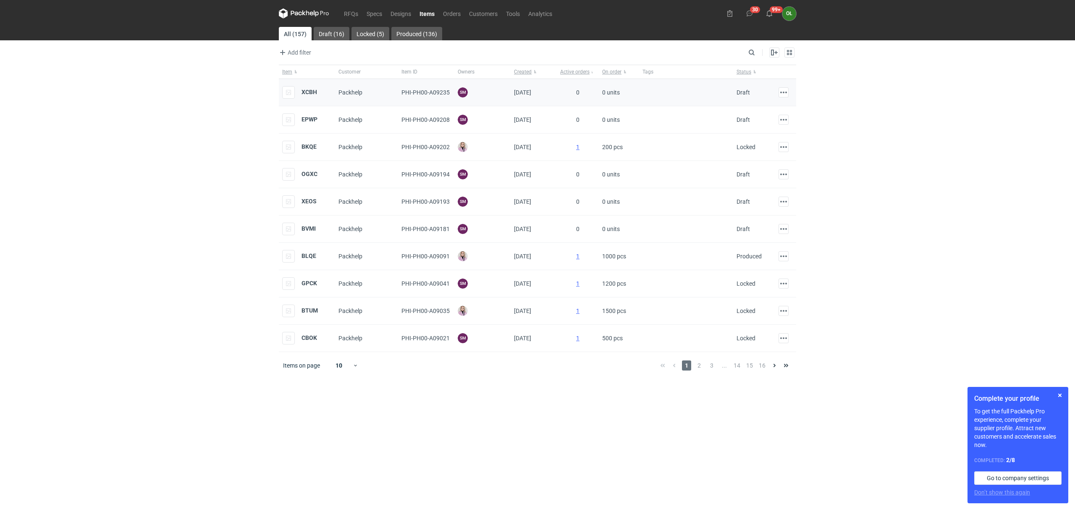
click at [312, 96] on div "XCBH" at bounding box center [299, 92] width 35 height 13
click at [310, 98] on div "XCBH" at bounding box center [299, 92] width 35 height 13
click at [310, 96] on div "XCBH" at bounding box center [299, 92] width 35 height 13
click at [313, 89] on strong "XCBH" at bounding box center [310, 92] width 16 height 7
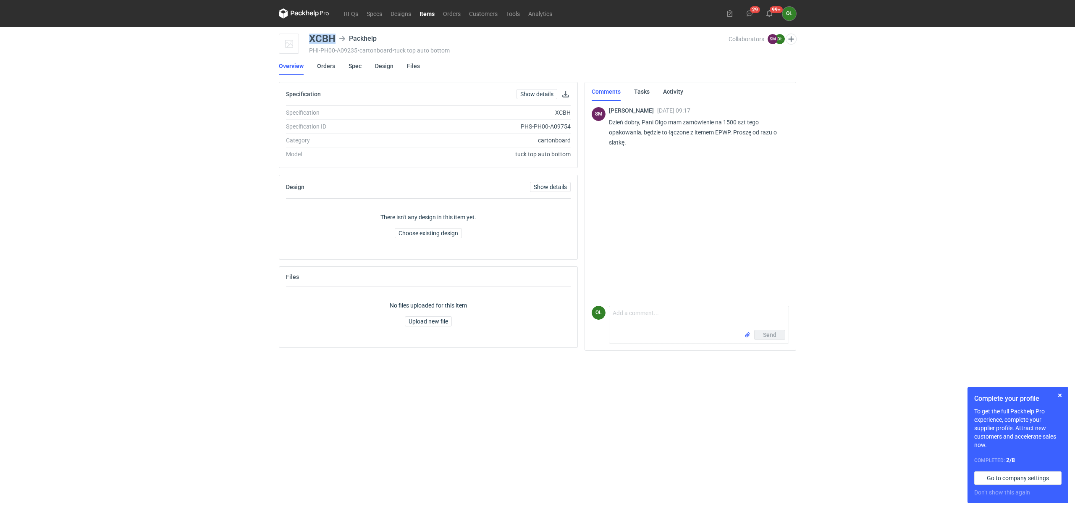
drag, startPoint x: 309, startPoint y: 37, endPoint x: 333, endPoint y: 37, distance: 23.5
click at [333, 37] on div "XCBH" at bounding box center [322, 39] width 26 height 10
click at [1062, 396] on button "button" at bounding box center [1060, 395] width 10 height 10
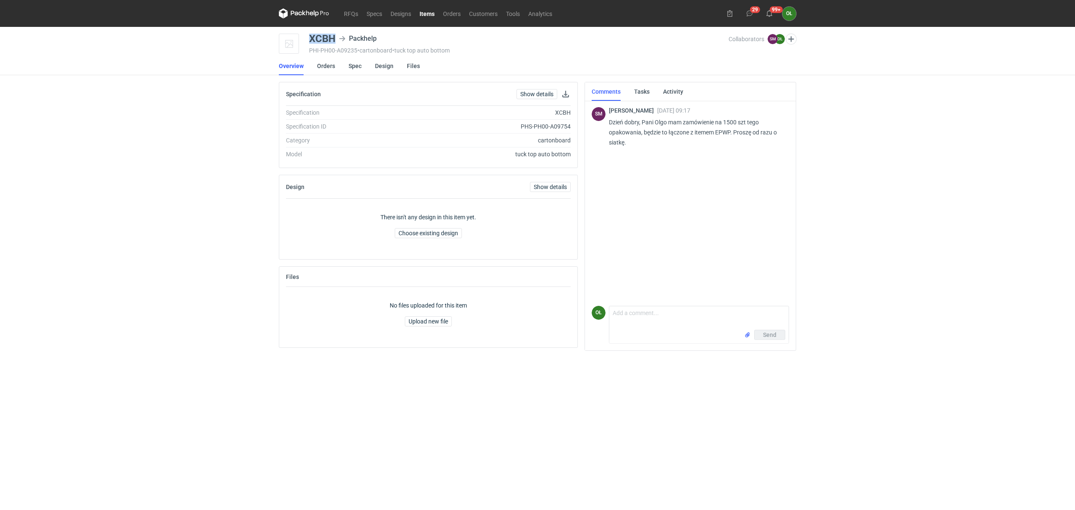
click at [430, 14] on link "Items" at bounding box center [427, 13] width 24 height 10
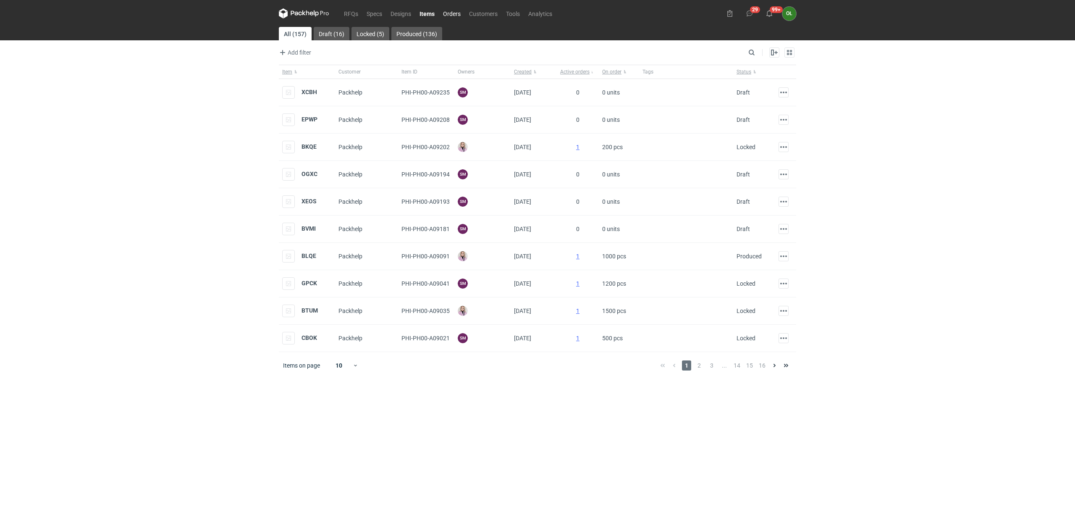
click at [454, 11] on link "Orders" at bounding box center [452, 13] width 26 height 10
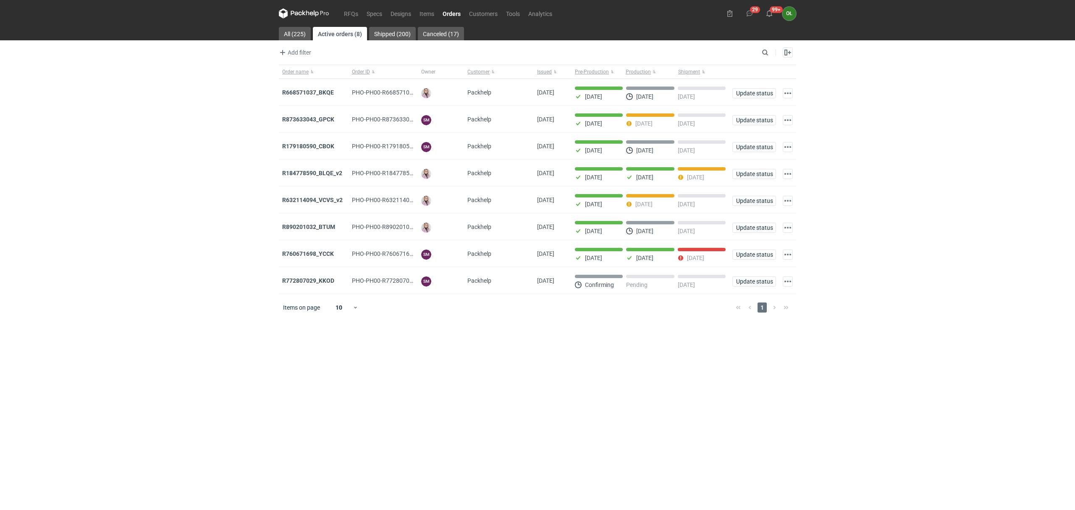
click at [459, 10] on link "Orders" at bounding box center [451, 13] width 26 height 10
click at [311, 118] on strong "R873633043_GPCK" at bounding box center [308, 119] width 52 height 7
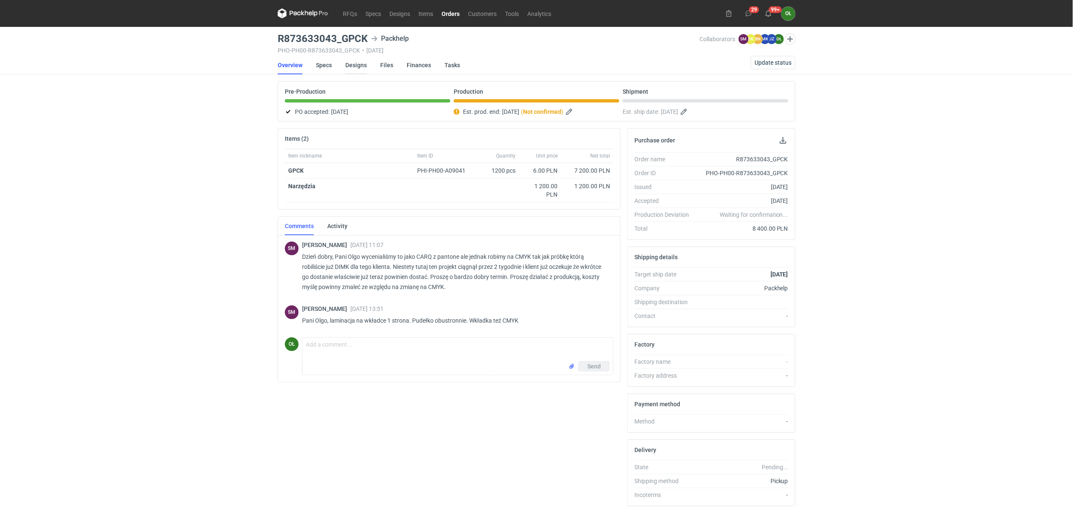
click at [359, 69] on link "Designs" at bounding box center [355, 65] width 21 height 18
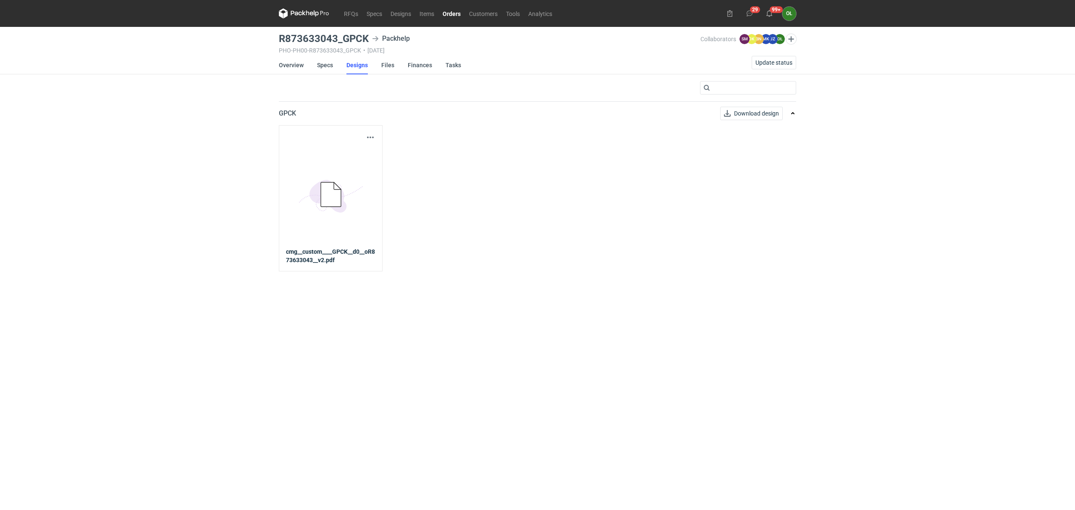
click at [333, 206] on icon at bounding box center [331, 194] width 20 height 24
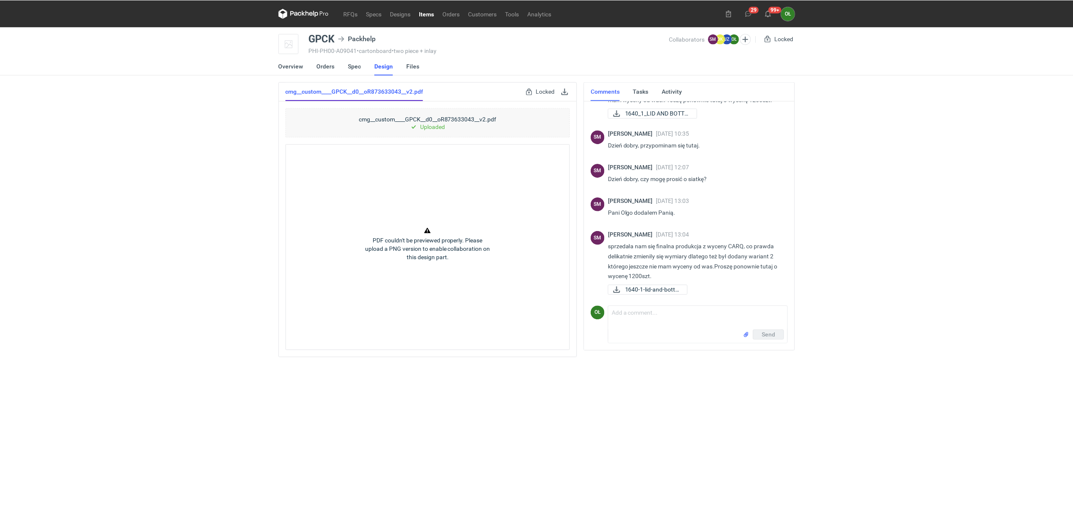
scroll to position [55, 0]
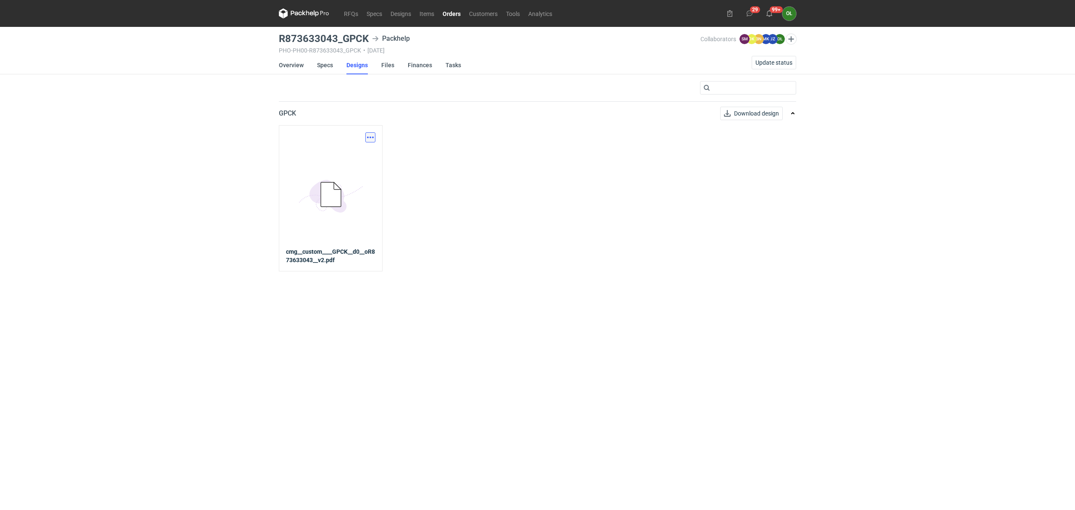
click at [372, 134] on button "button" at bounding box center [370, 137] width 10 height 10
click at [368, 155] on link "Download design part" at bounding box center [332, 155] width 77 height 13
click at [368, 136] on button "button" at bounding box center [370, 137] width 10 height 10
click at [346, 153] on link "Download design part" at bounding box center [332, 155] width 77 height 13
click at [368, 138] on button "button" at bounding box center [370, 137] width 10 height 10
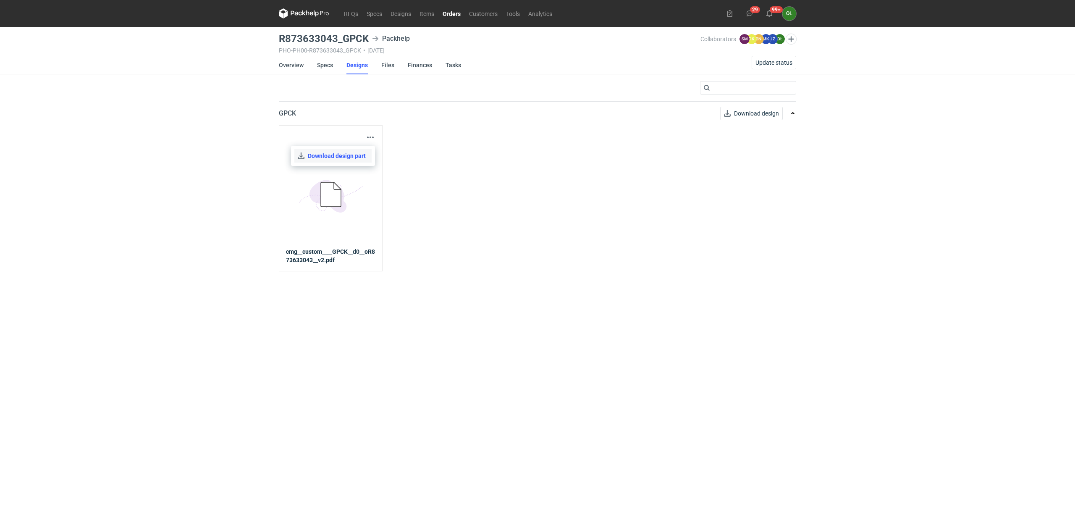
click at [359, 157] on link "Download design part" at bounding box center [332, 155] width 77 height 13
click at [337, 66] on li "Specs" at bounding box center [331, 65] width 29 height 18
click at [323, 66] on link "Specs" at bounding box center [325, 65] width 16 height 18
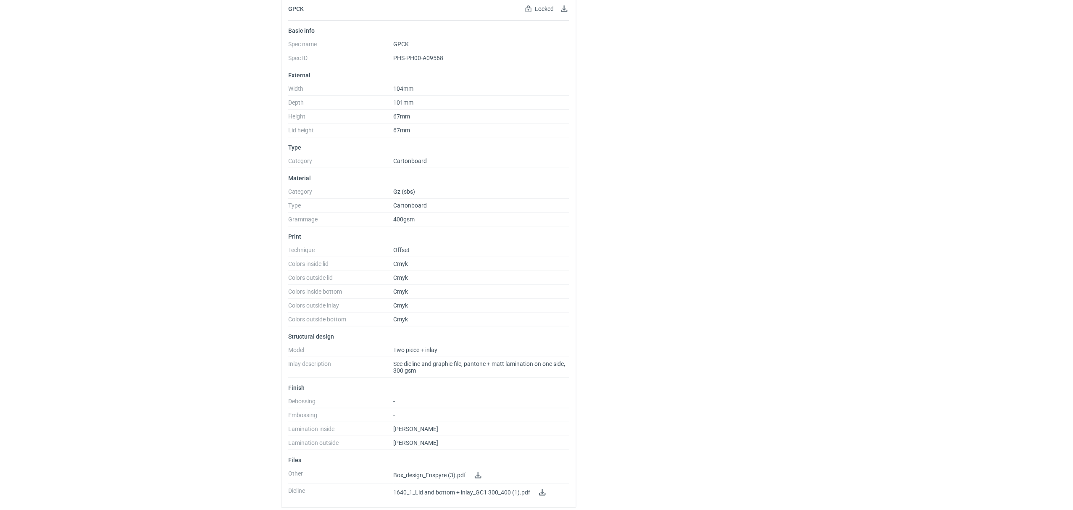
scroll to position [136, 0]
click at [546, 495] on dd "1640_1_Lid and bottom + inlay_GC1 300_400 (1).pdf" at bounding box center [481, 488] width 176 height 13
click at [543, 493] on dd "1640_1_Lid and bottom + inlay_GC1 300_400 (1).pdf" at bounding box center [481, 488] width 176 height 13
click at [535, 485] on div at bounding box center [540, 487] width 13 height 10
click at [540, 485] on link at bounding box center [542, 487] width 10 height 10
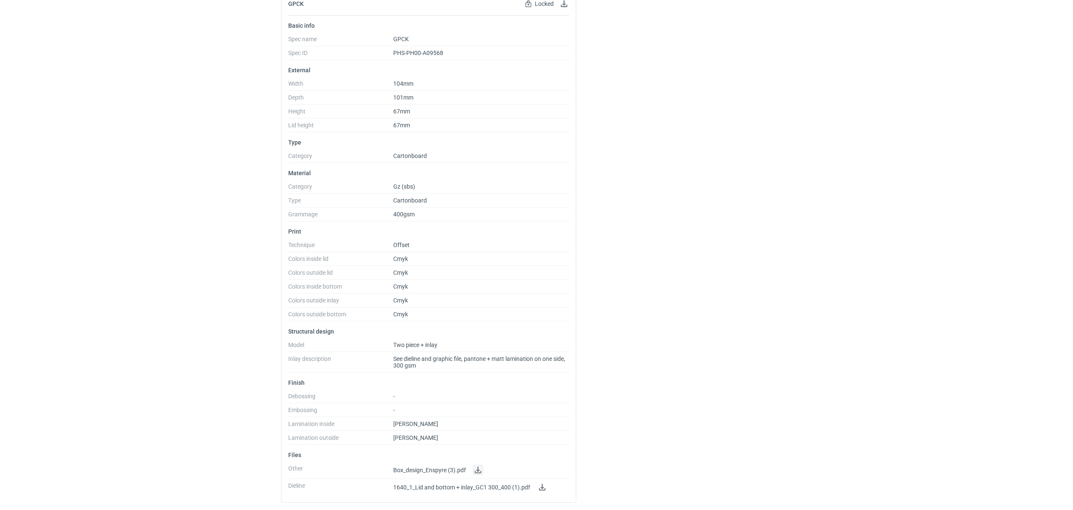
click at [477, 465] on link at bounding box center [478, 470] width 10 height 10
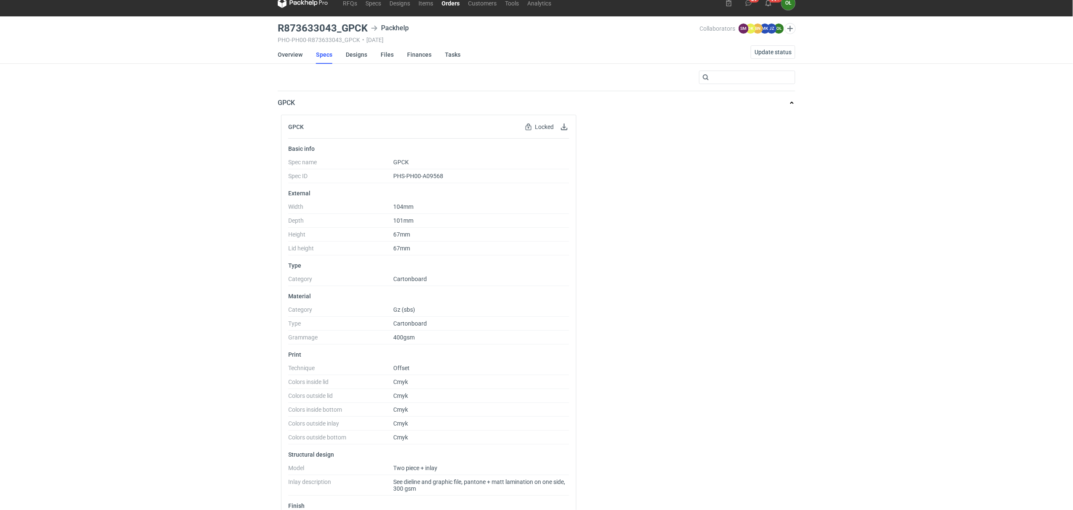
scroll to position [0, 0]
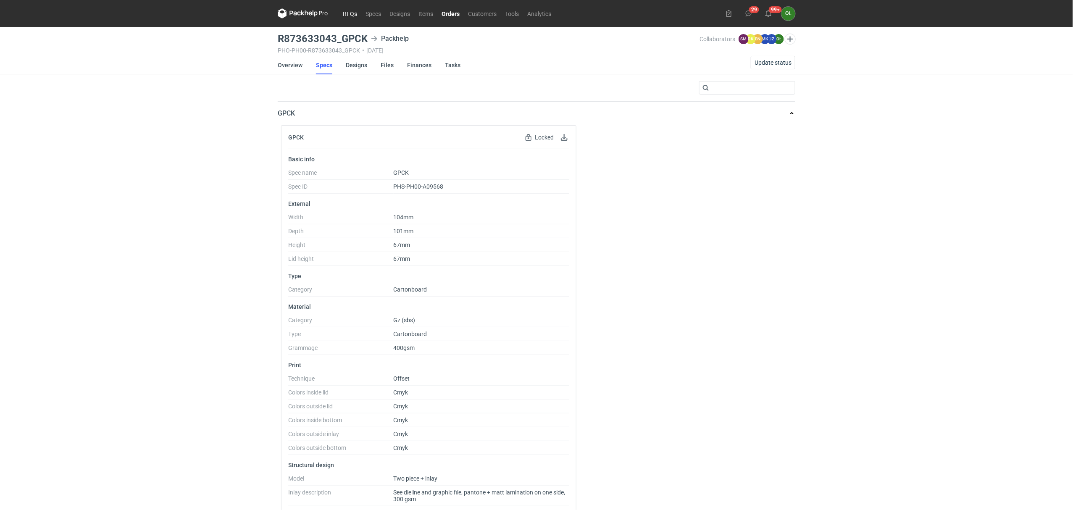
click at [356, 11] on link "RFQs" at bounding box center [349, 13] width 23 height 10
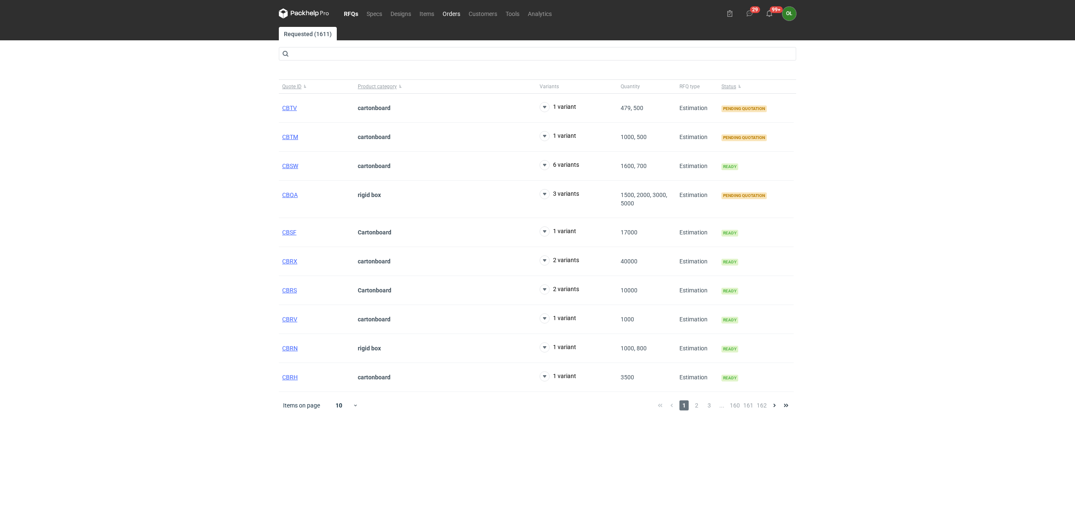
click at [455, 9] on link "Orders" at bounding box center [451, 13] width 26 height 10
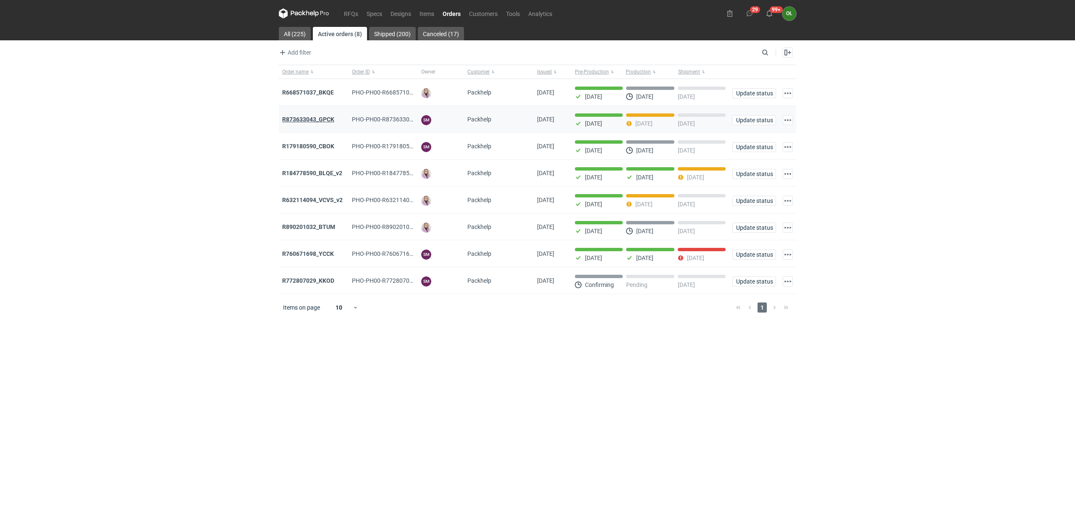
click at [299, 120] on strong "R873633043_GPCK" at bounding box center [308, 119] width 52 height 7
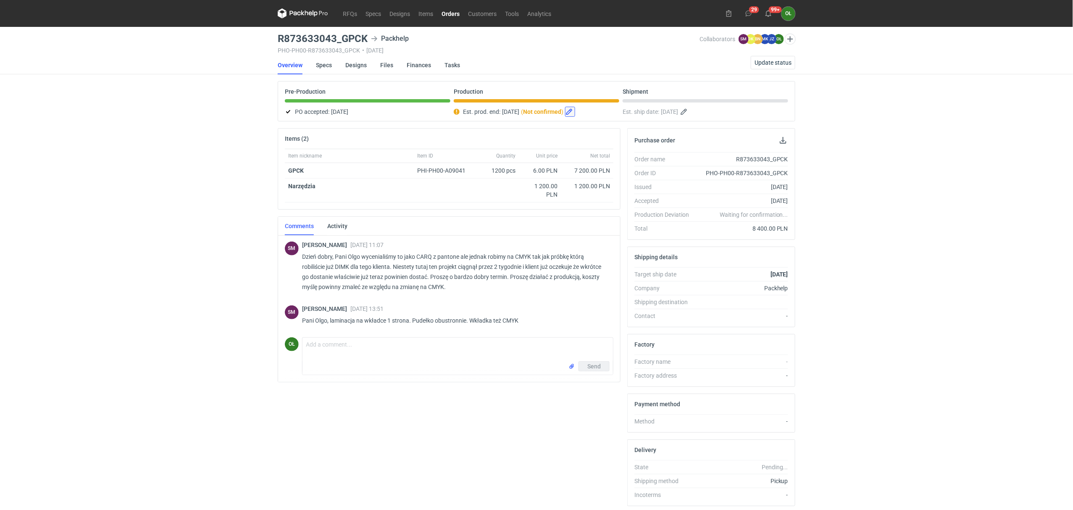
click at [575, 108] on button "button" at bounding box center [570, 112] width 10 height 10
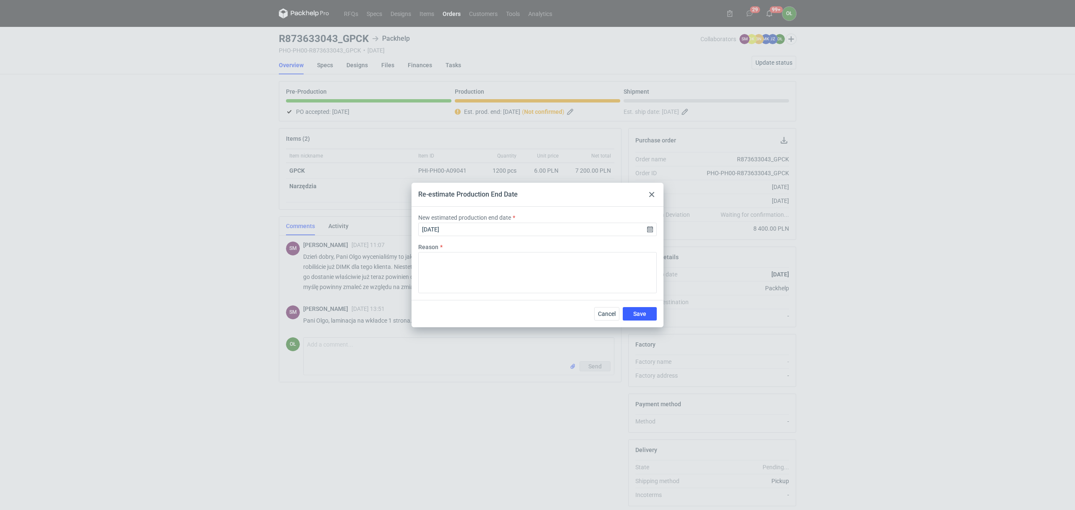
click at [656, 192] on div at bounding box center [652, 194] width 10 height 10
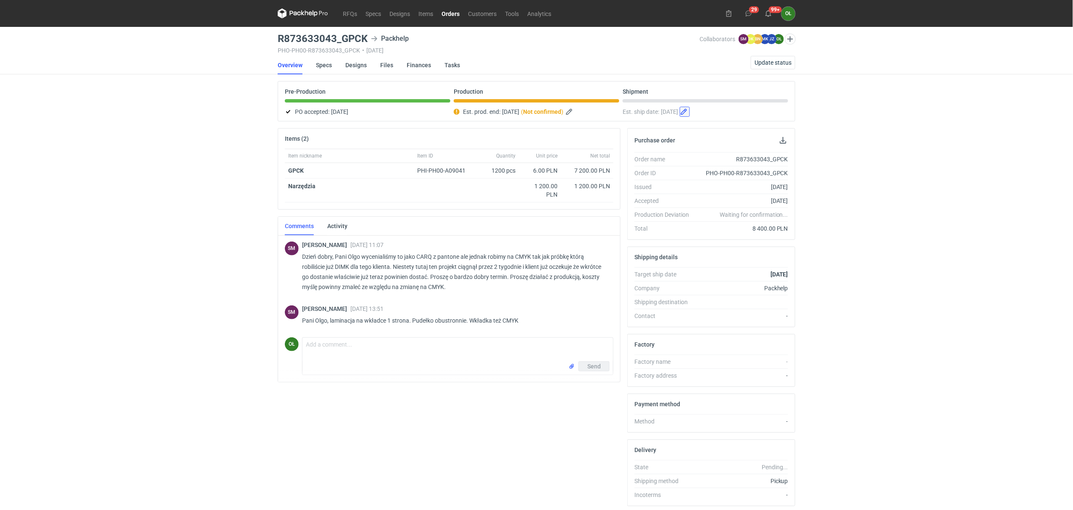
click at [690, 108] on button "button" at bounding box center [684, 112] width 10 height 10
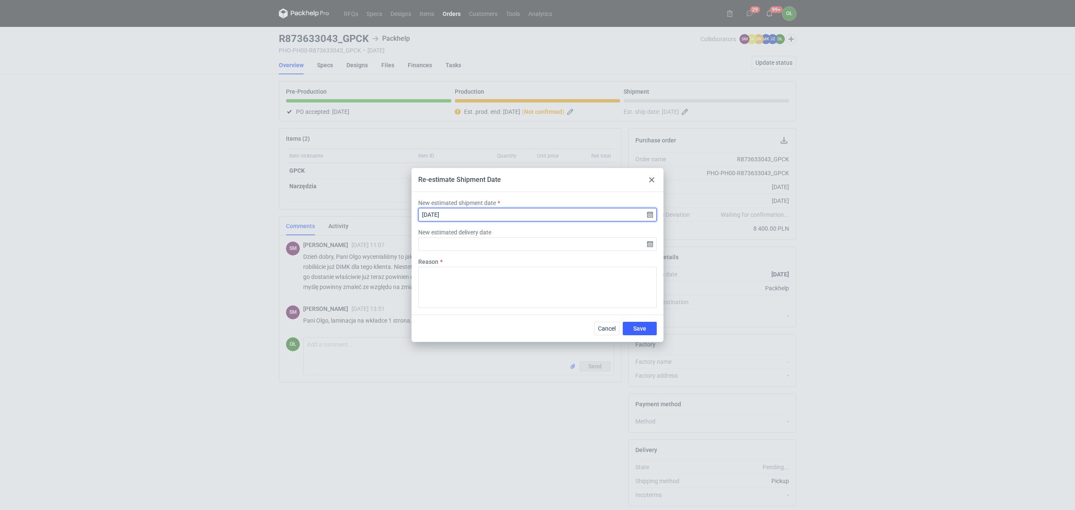
click at [652, 211] on input "[DATE]" at bounding box center [537, 214] width 239 height 13
click at [651, 211] on input "[DATE]" at bounding box center [537, 214] width 239 height 13
click at [647, 214] on input "[DATE]" at bounding box center [537, 214] width 239 height 13
click at [651, 175] on div at bounding box center [652, 180] width 10 height 10
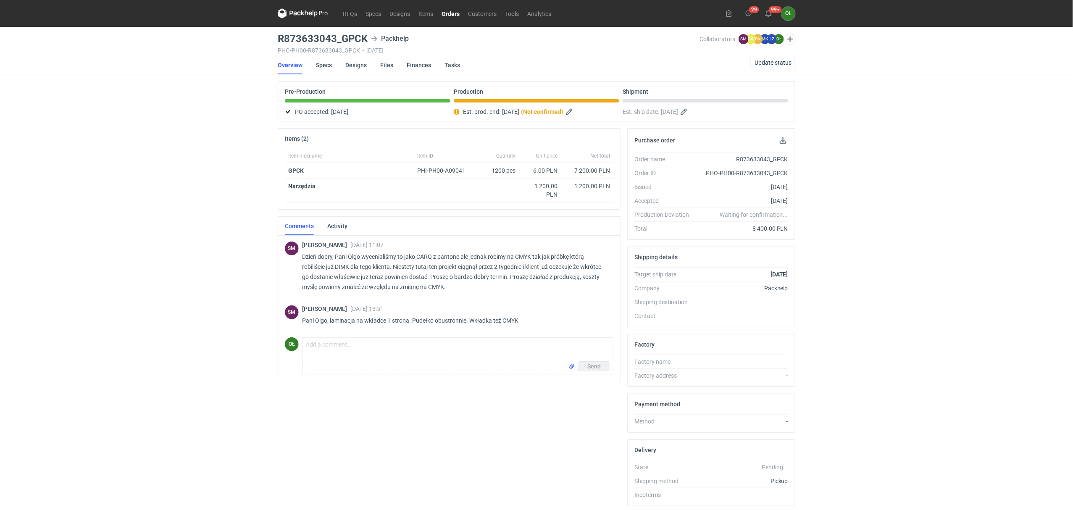
click at [633, 57] on nav "Overview Specs Designs Files Finances Tasks Update status" at bounding box center [536, 65] width 517 height 18
click at [317, 64] on link "Specs" at bounding box center [324, 65] width 16 height 18
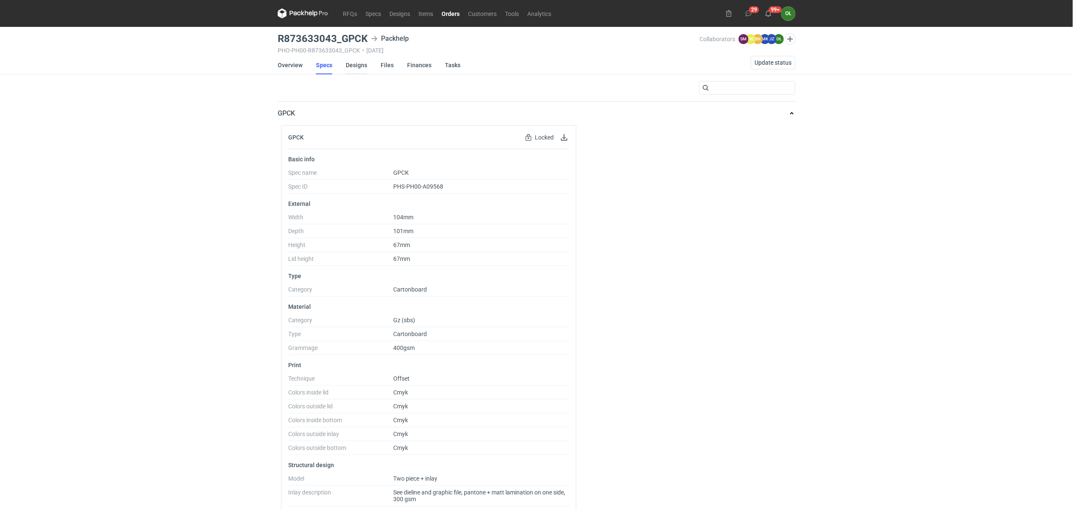
click at [354, 63] on link "Designs" at bounding box center [356, 65] width 21 height 18
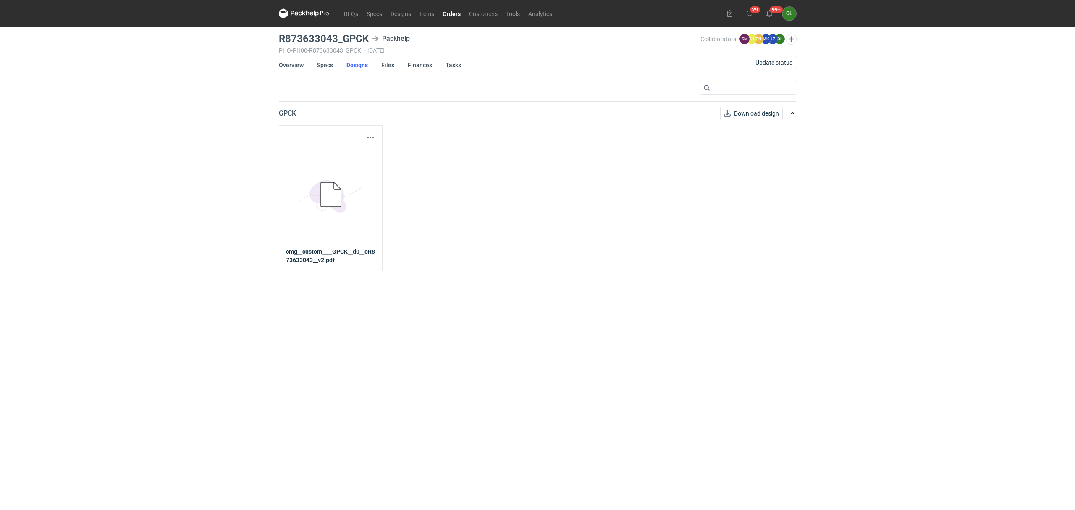
click at [324, 66] on link "Specs" at bounding box center [325, 65] width 16 height 18
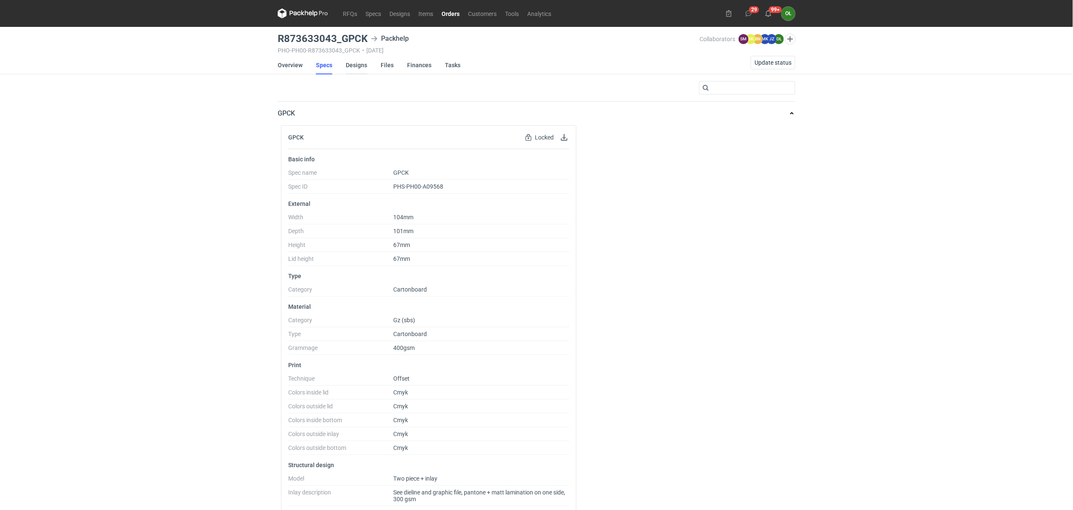
click at [358, 63] on link "Designs" at bounding box center [356, 65] width 21 height 18
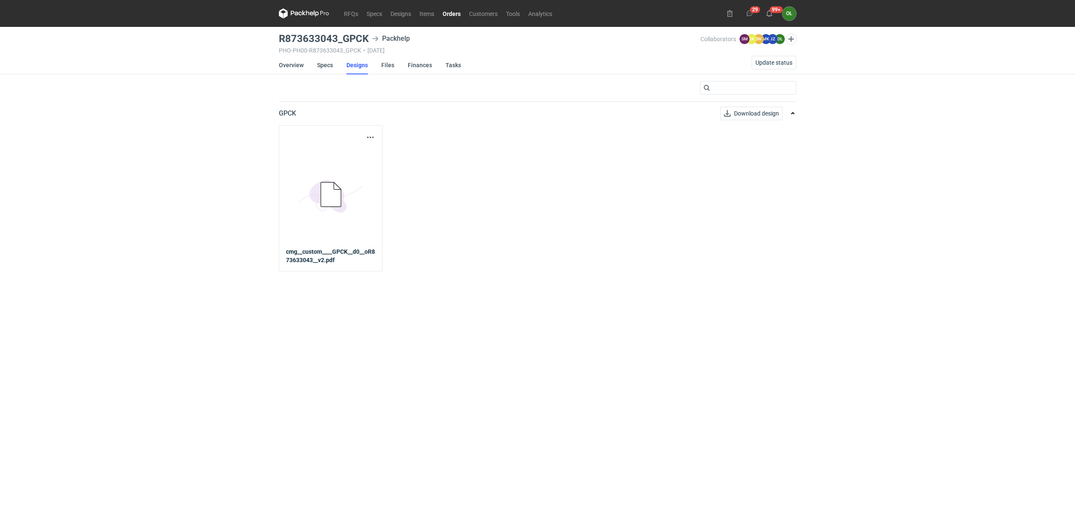
click at [449, 15] on link "Orders" at bounding box center [451, 13] width 26 height 10
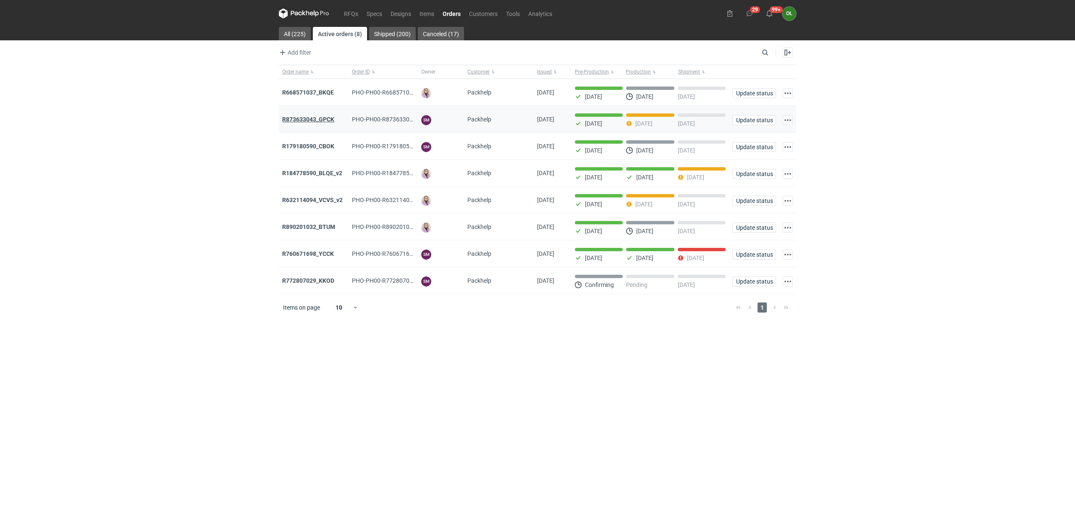
click at [311, 120] on strong "R873633043_GPCK" at bounding box center [308, 119] width 52 height 7
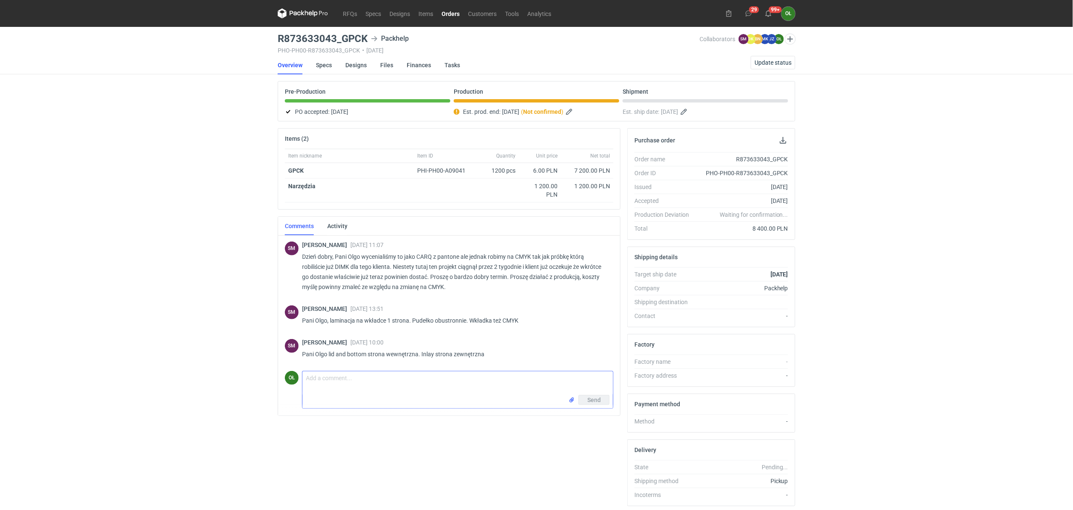
click at [352, 380] on textarea "Comment message" at bounding box center [457, 383] width 310 height 24
type textarea "Ok, dziękuję za informacje."
click at [585, 404] on button "Send" at bounding box center [593, 400] width 31 height 10
click at [362, 65] on link "Designs" at bounding box center [355, 65] width 21 height 18
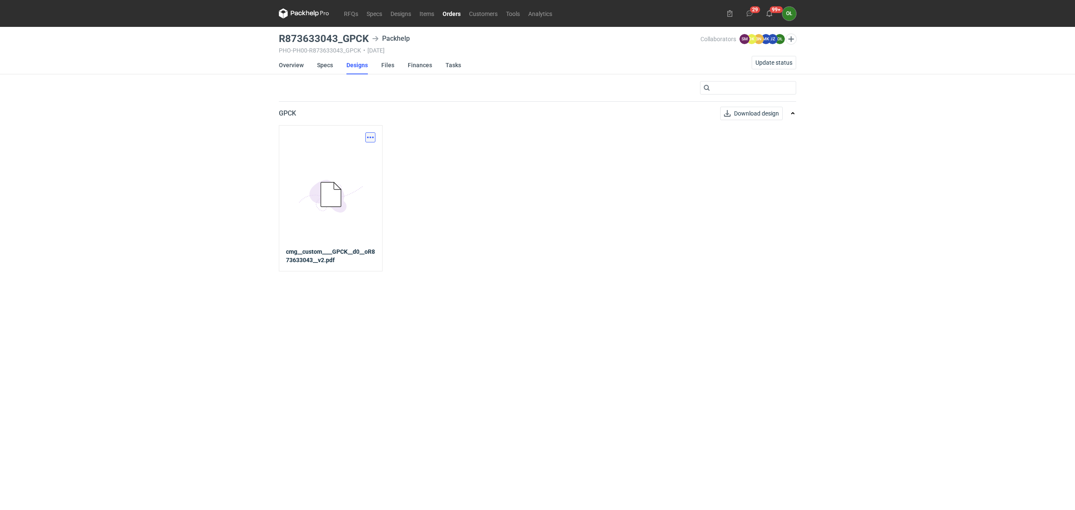
click at [372, 136] on button "button" at bounding box center [370, 137] width 10 height 10
click at [360, 153] on link "Download design part" at bounding box center [332, 155] width 77 height 13
click at [324, 64] on link "Specs" at bounding box center [325, 65] width 16 height 18
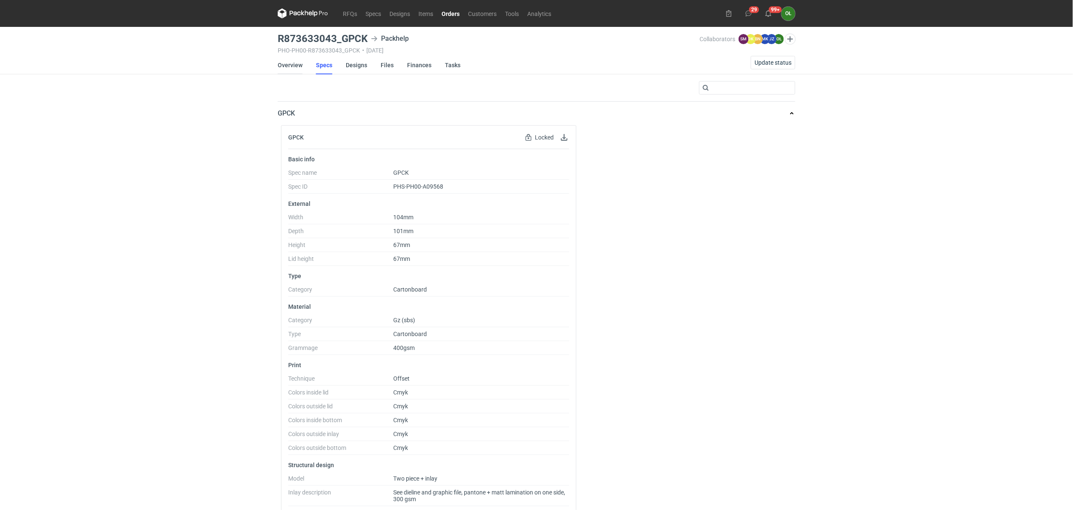
click at [291, 69] on link "Overview" at bounding box center [290, 65] width 25 height 18
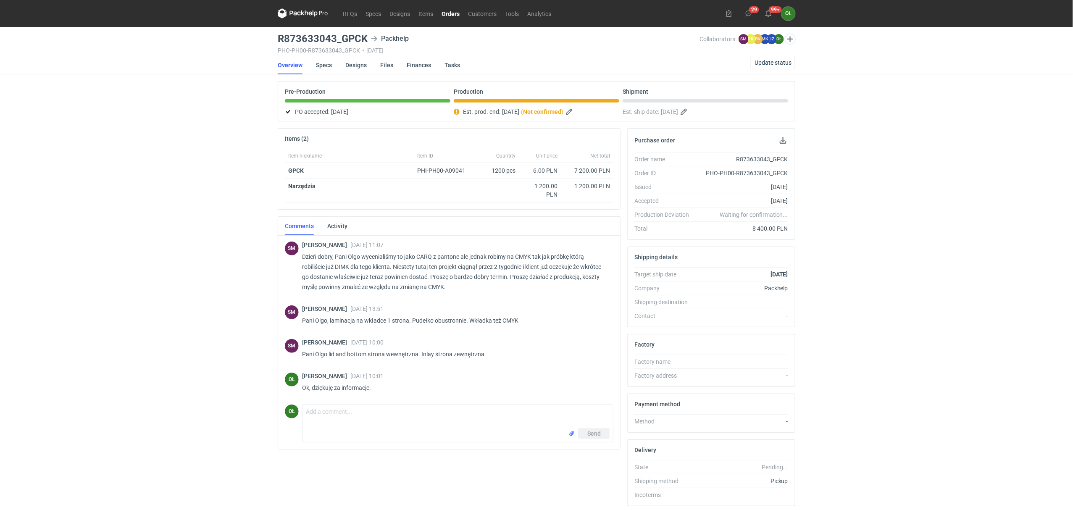
click at [447, 10] on link "Orders" at bounding box center [450, 13] width 26 height 10
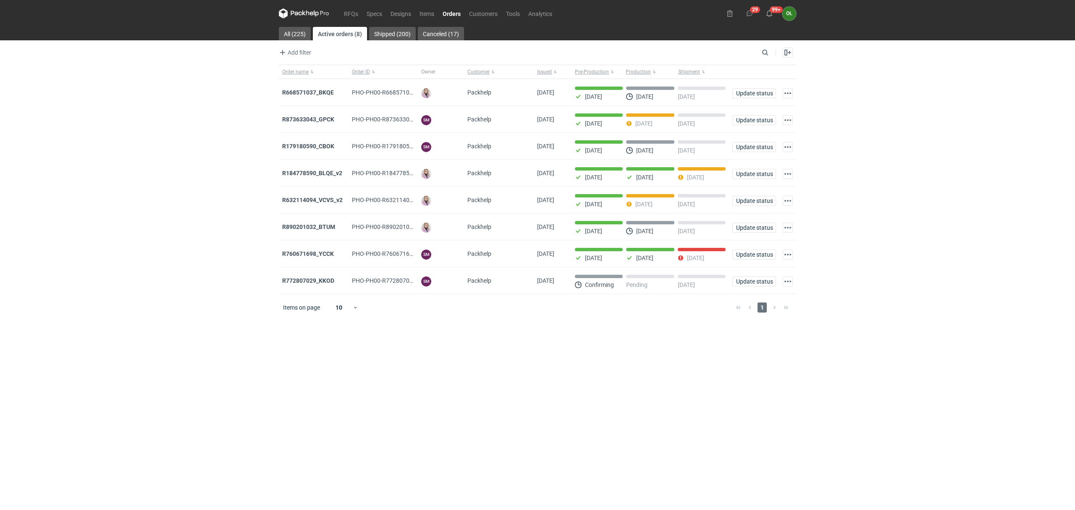
click at [359, 7] on nav "RFQs Specs Designs Items Orders Customers Tools Analytics" at bounding box center [418, 13] width 278 height 27
click at [357, 13] on link "RFQs" at bounding box center [351, 13] width 23 height 10
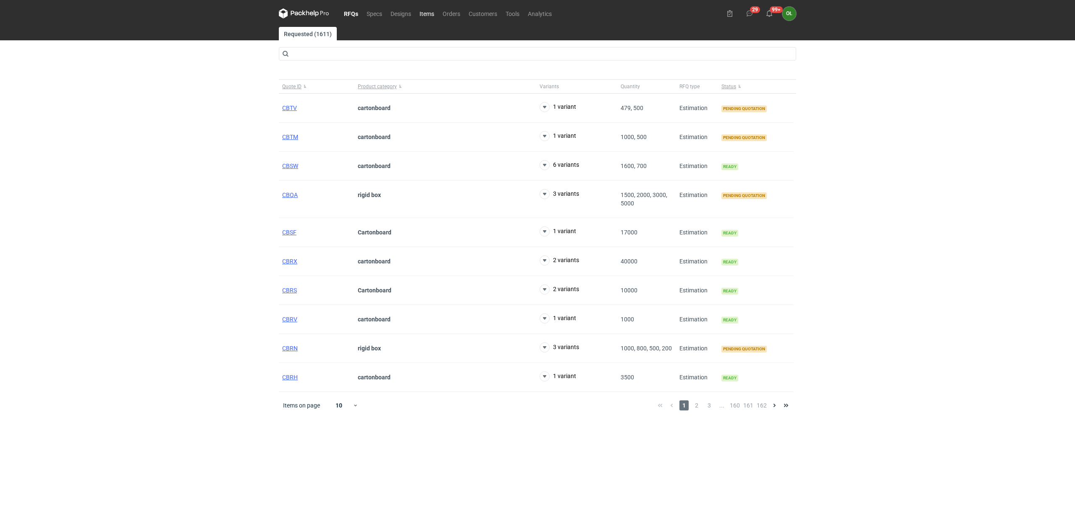
click at [427, 13] on link "Items" at bounding box center [426, 13] width 23 height 10
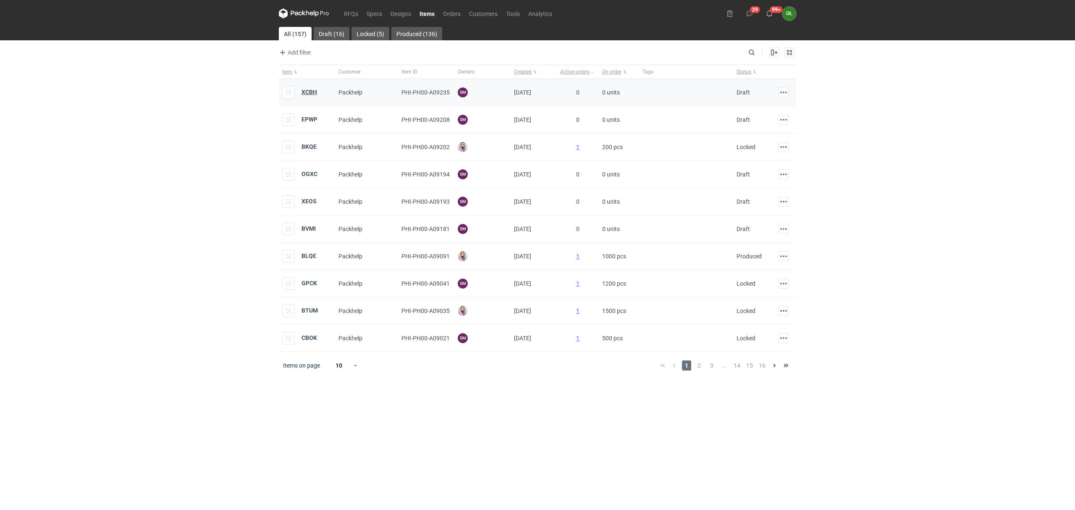
click at [308, 94] on strong "XCBH" at bounding box center [310, 92] width 16 height 7
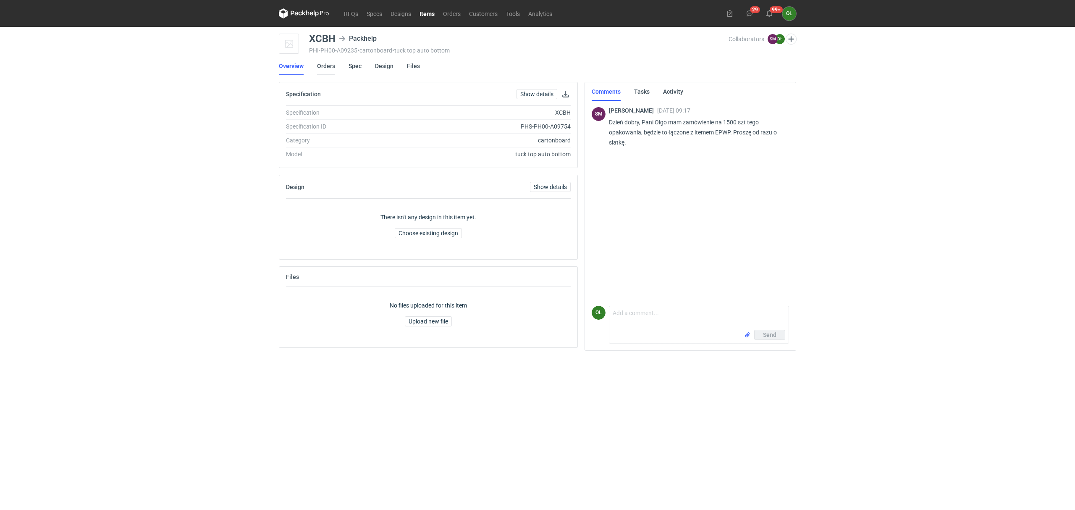
click at [330, 65] on link "Orders" at bounding box center [326, 66] width 18 height 18
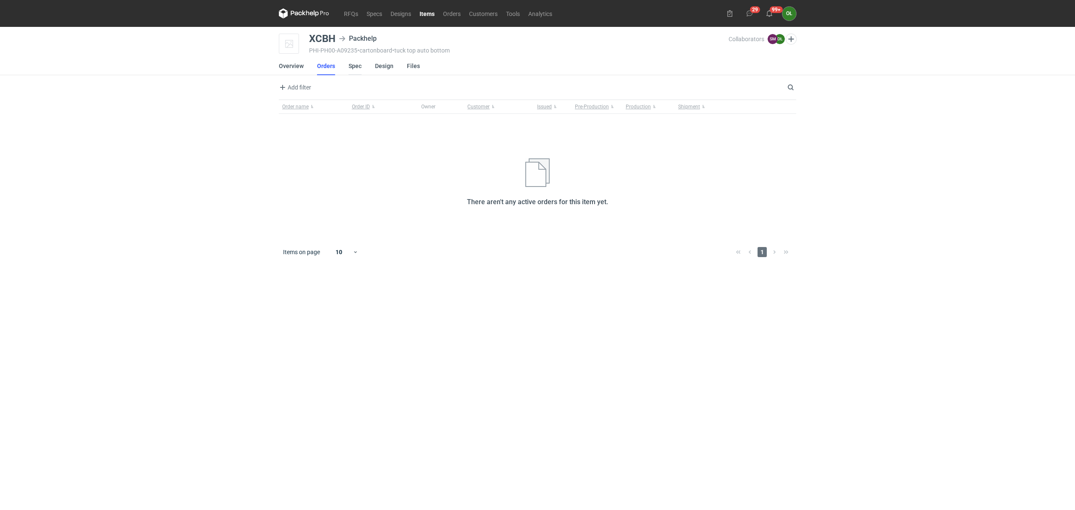
click at [357, 66] on link "Spec" at bounding box center [355, 66] width 13 height 18
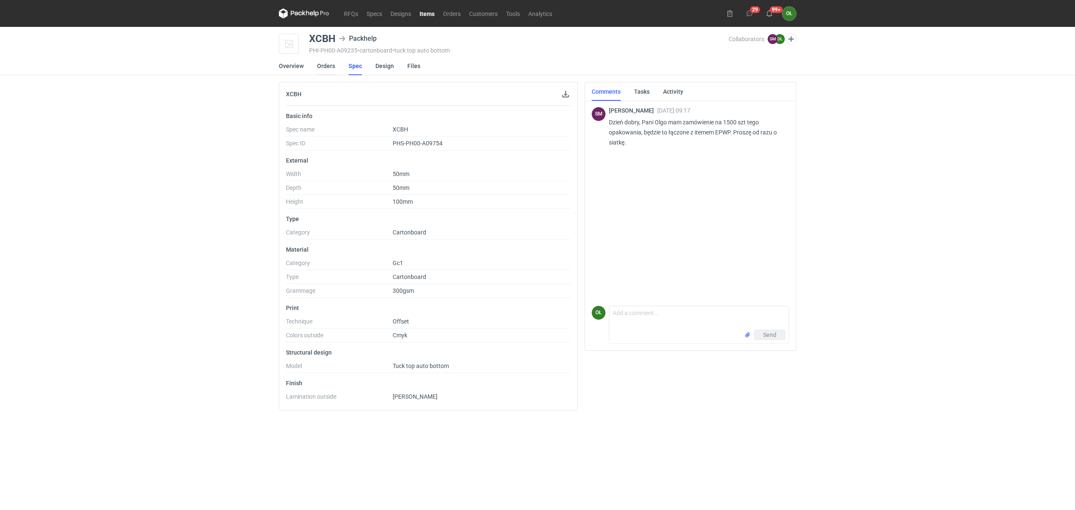
click at [319, 66] on link "Orders" at bounding box center [326, 66] width 18 height 18
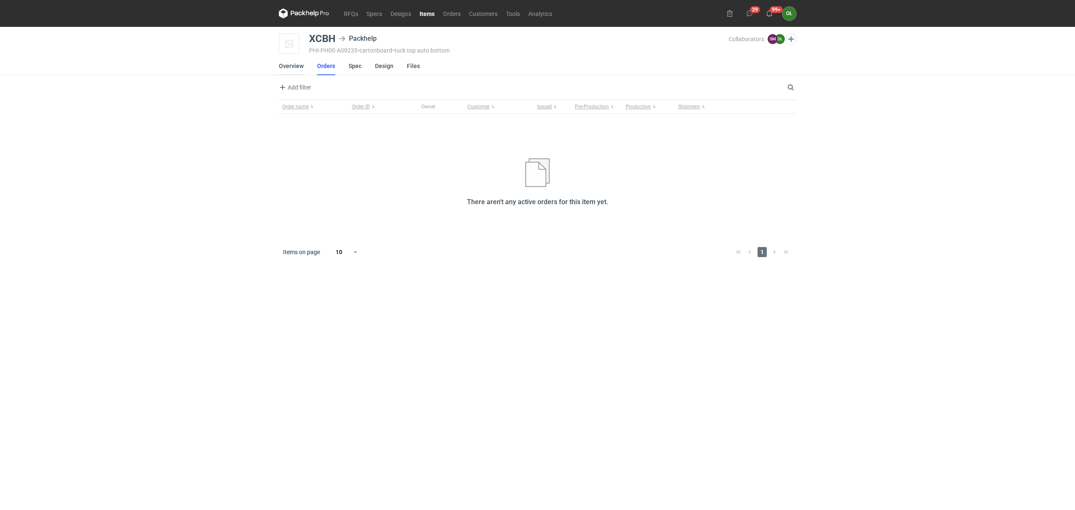
click at [290, 65] on link "Overview" at bounding box center [291, 66] width 25 height 18
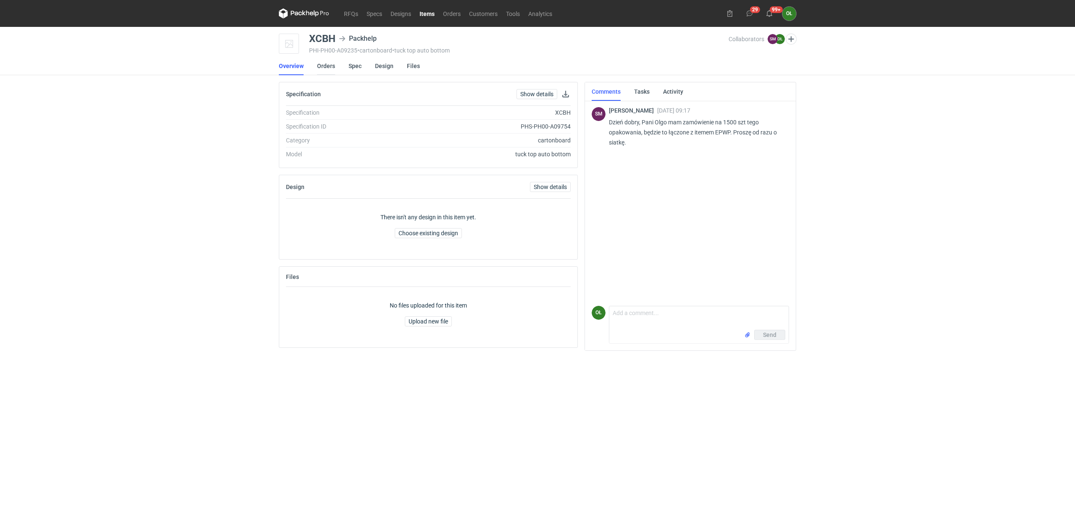
click at [331, 60] on link "Orders" at bounding box center [326, 66] width 18 height 18
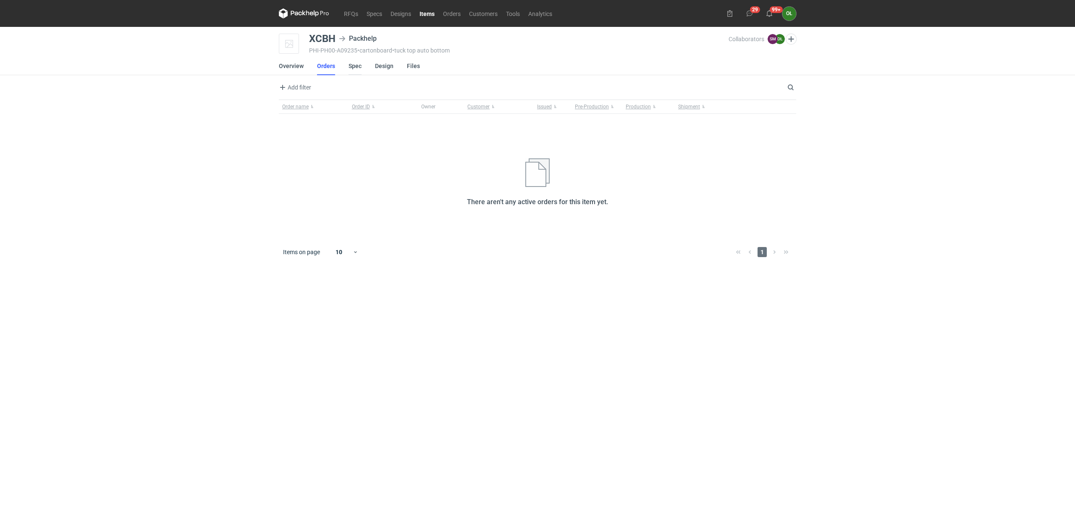
click at [353, 64] on link "Spec" at bounding box center [355, 66] width 13 height 18
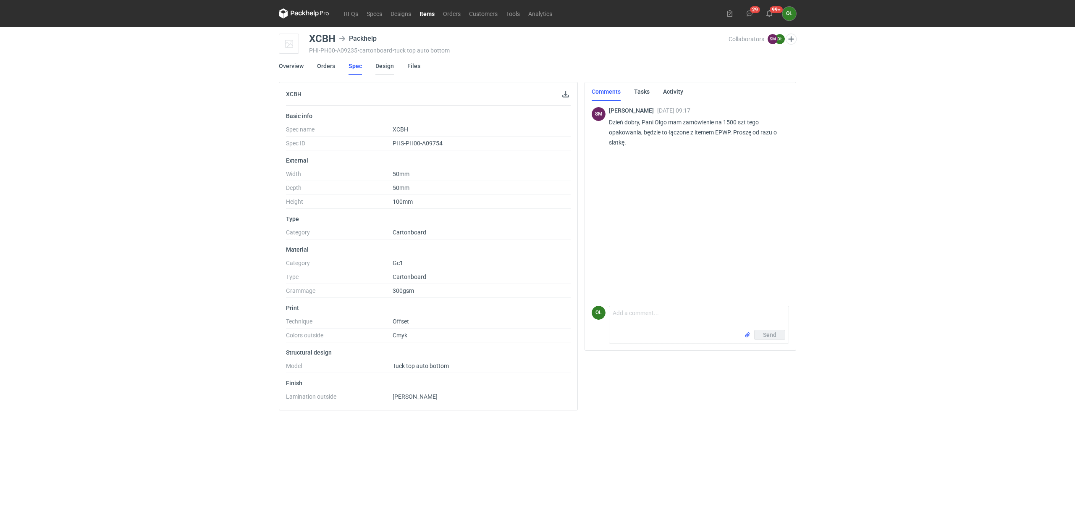
click at [380, 66] on link "Design" at bounding box center [384, 66] width 18 height 18
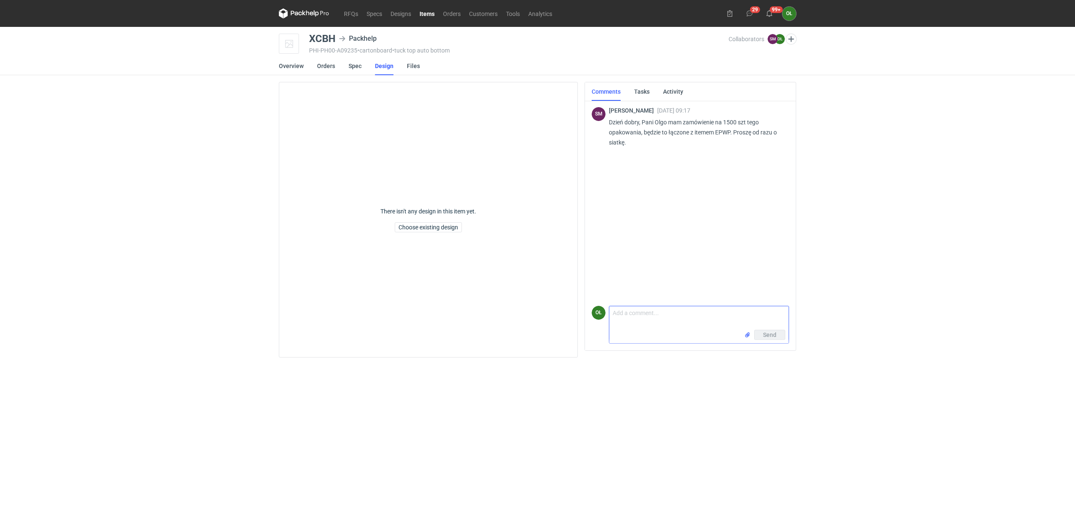
click at [706, 328] on textarea "Comment message" at bounding box center [698, 318] width 179 height 24
type textarea "[PERSON_NAME], w załączniku siatka,"
click at [427, 13] on link "Items" at bounding box center [427, 13] width 24 height 10
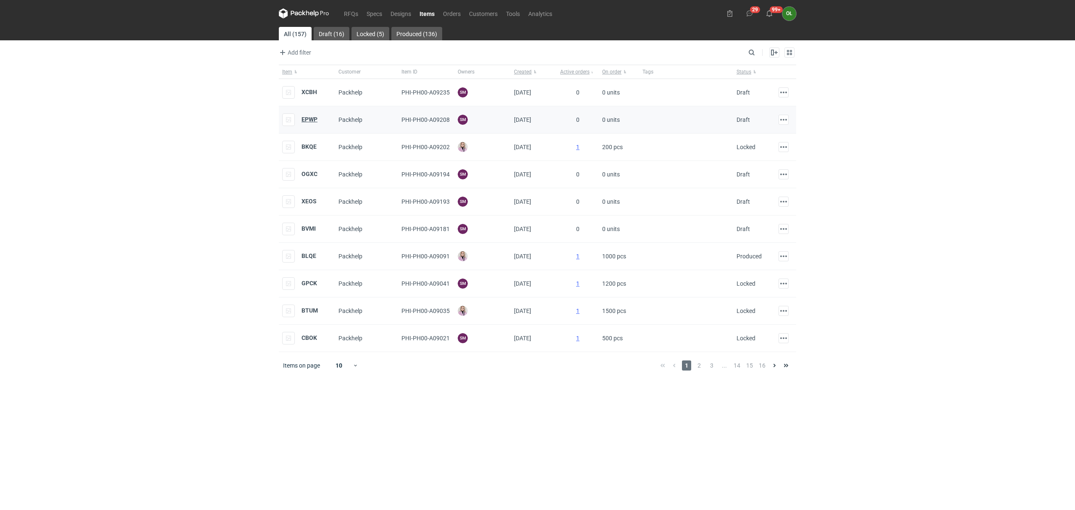
click at [308, 122] on strong "EPWP" at bounding box center [310, 119] width 16 height 7
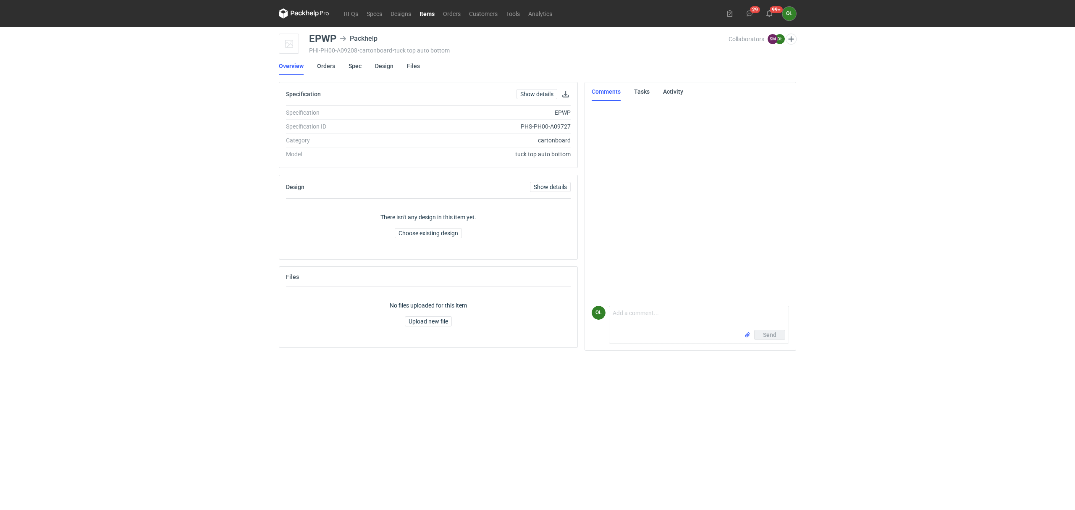
scroll to position [34, 0]
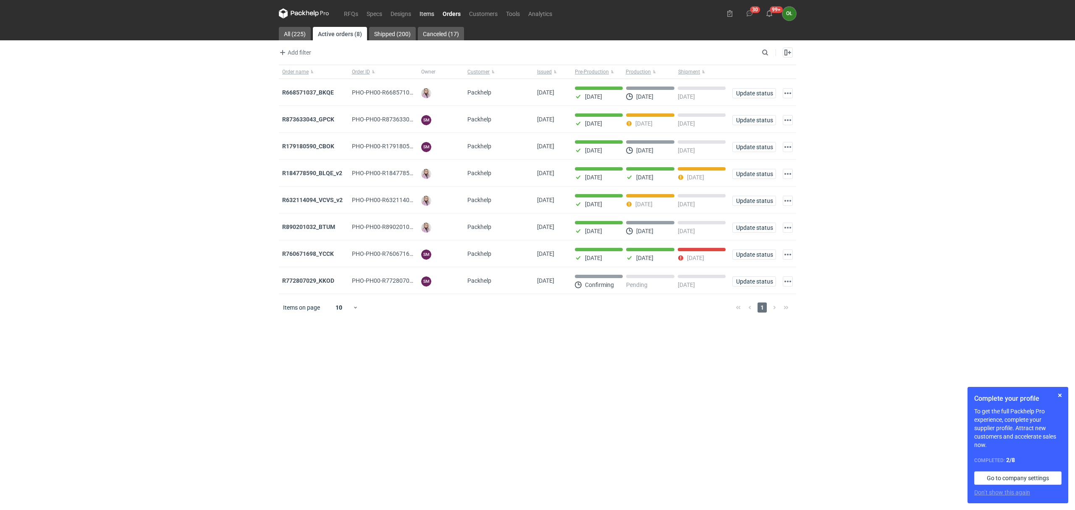
click at [433, 10] on link "Items" at bounding box center [426, 13] width 23 height 10
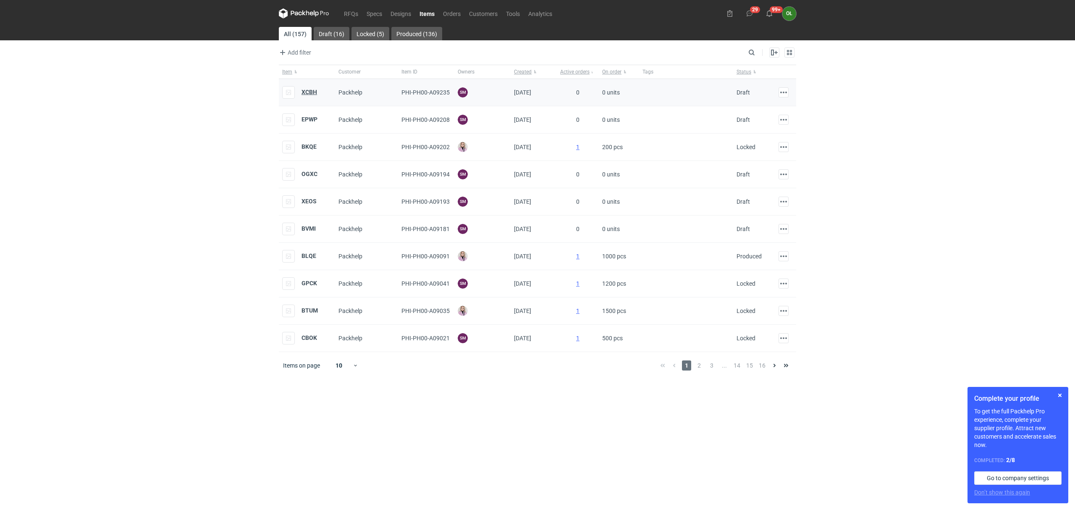
click at [309, 92] on strong "XCBH" at bounding box center [310, 92] width 16 height 7
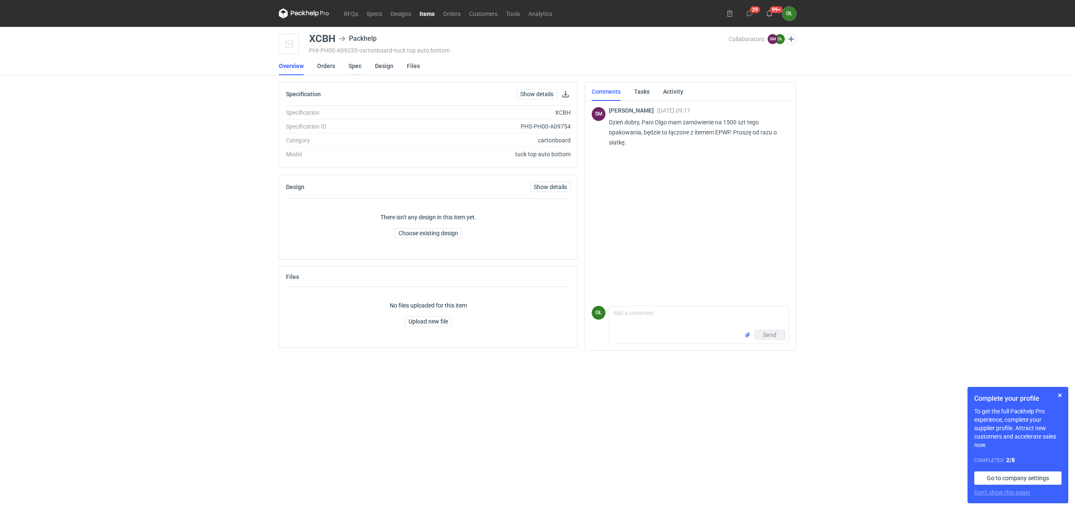
click at [350, 66] on link "Spec" at bounding box center [355, 66] width 13 height 18
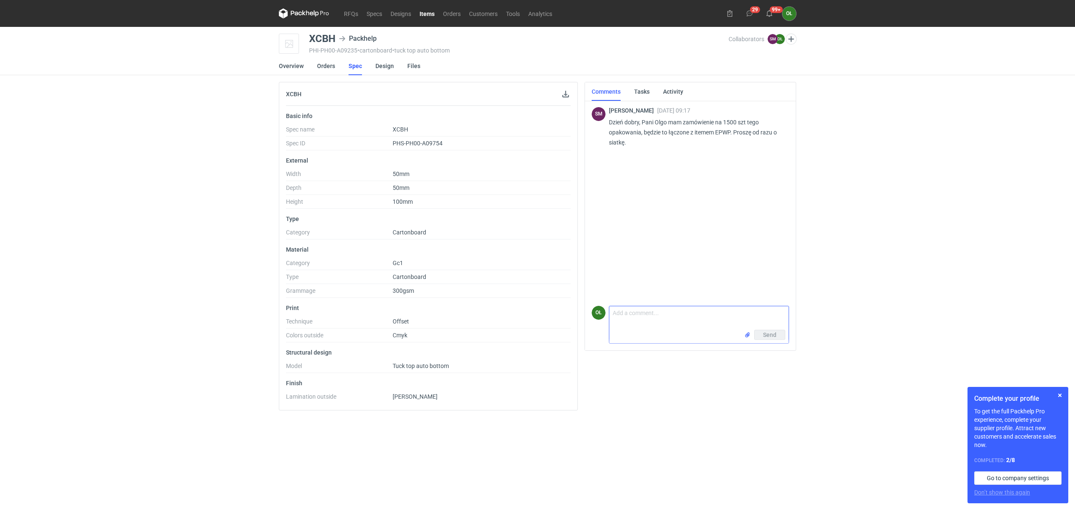
click at [644, 318] on textarea "Comment message" at bounding box center [698, 318] width 179 height 24
click at [675, 316] on textarea "Panie Sebastianie, koszt wykonania pudeł" at bounding box center [698, 318] width 179 height 24
click at [674, 322] on textarea "Panie Sebastianie, koszt wykonania pudeł" at bounding box center [698, 318] width 179 height 24
click at [653, 324] on textarea "Panie Sebastianie, siatka w załączniku. Koszt wykonania pudełek to 1425, 00 zł …" at bounding box center [698, 315] width 179 height 29
click at [693, 325] on textarea "Panie Sebastianie, siatka w załączniku. Koszt wykonania pudełek to 1425, 00 zł …" at bounding box center [698, 315] width 179 height 29
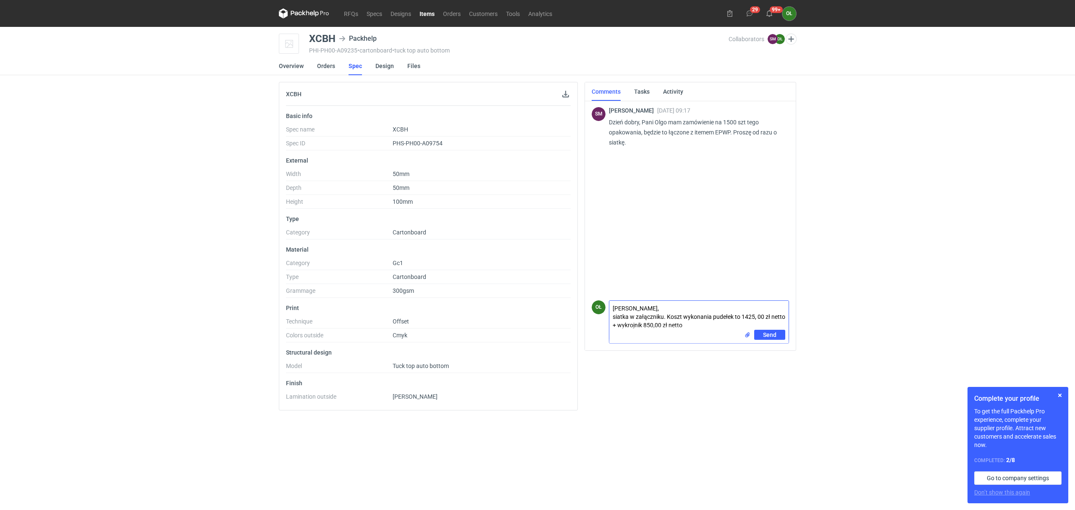
click at [751, 313] on textarea "Panie Sebastianie, siatka w załączniku. Koszt wykonania pudełek to 1425, 00 zł …" at bounding box center [698, 315] width 179 height 29
click at [753, 313] on textarea "Panie Sebastianie, siatka w załączniku. Koszt wykonania pudełek to 1425, 00 zł …" at bounding box center [698, 315] width 179 height 29
type textarea "Panie Sebastianie, siatka w załączniku. Koszt wykonania pudełek to 1430, 00 zł …"
click at [719, 269] on div "SM Sebastian Markut 09 Oct 2025 09:17 Dzień dobry, Pani Olgo mam zamówienie na …" at bounding box center [690, 198] width 197 height 197
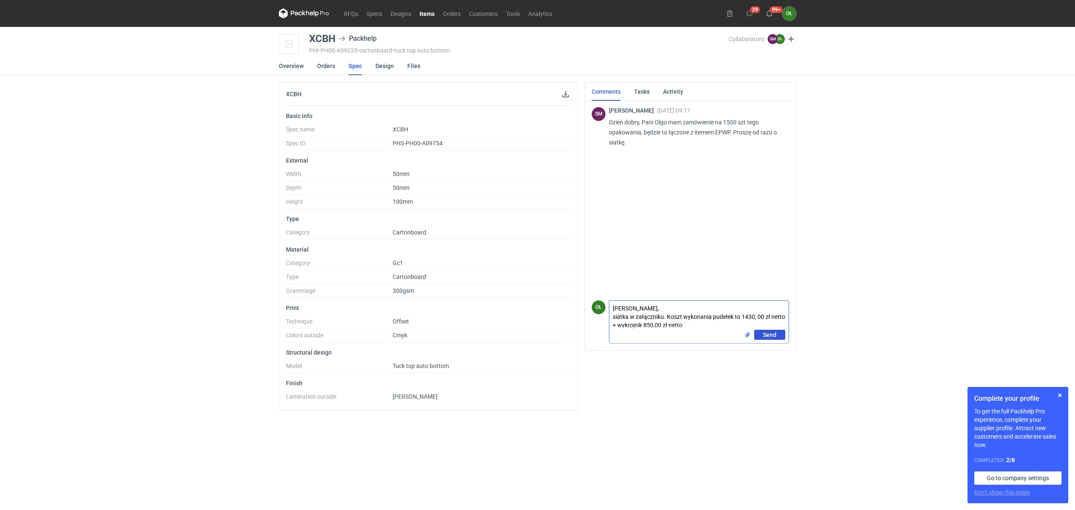
click at [777, 336] on button "Send" at bounding box center [769, 335] width 31 height 10
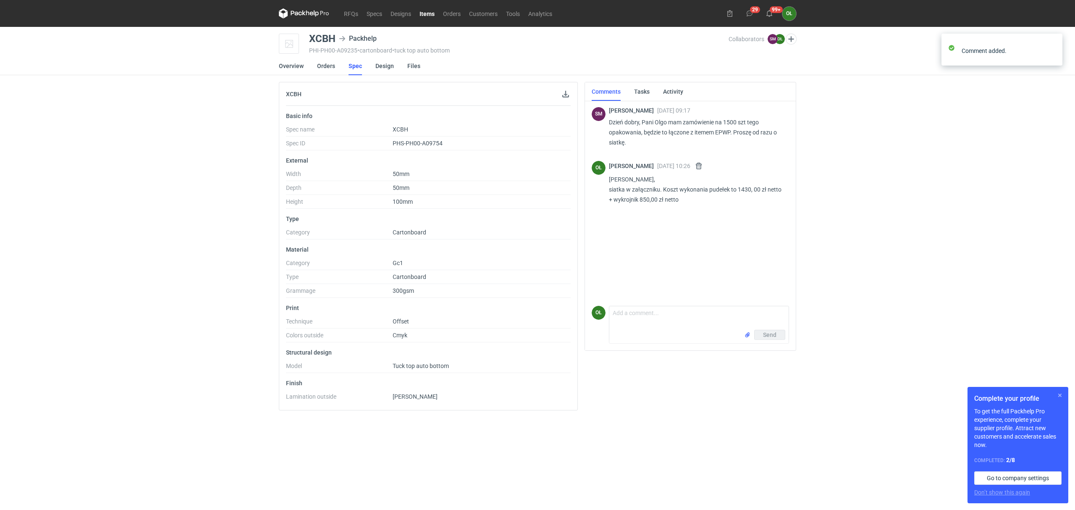
click at [1062, 397] on button "button" at bounding box center [1060, 395] width 10 height 10
click at [424, 15] on link "Items" at bounding box center [427, 13] width 24 height 10
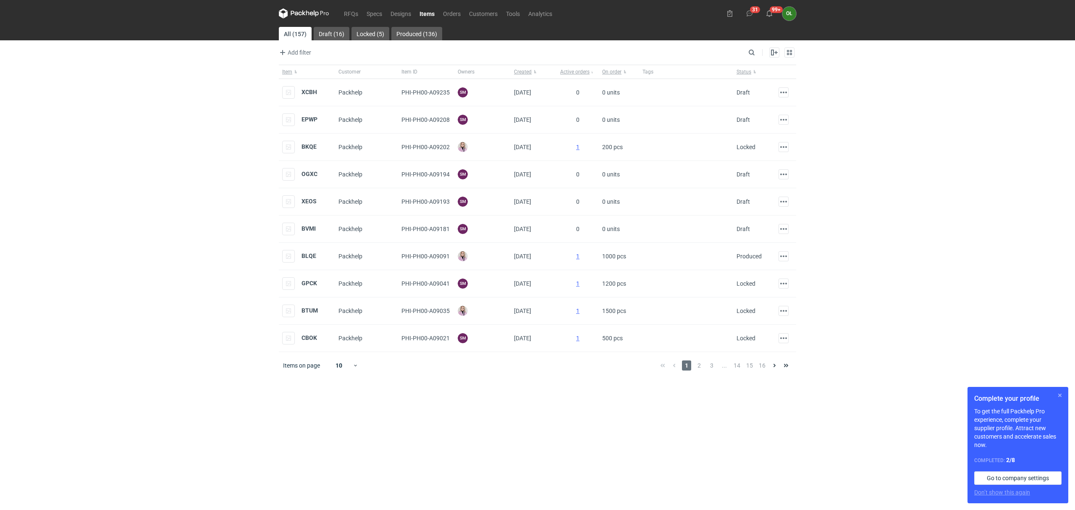
click at [1057, 396] on button "button" at bounding box center [1060, 395] width 10 height 10
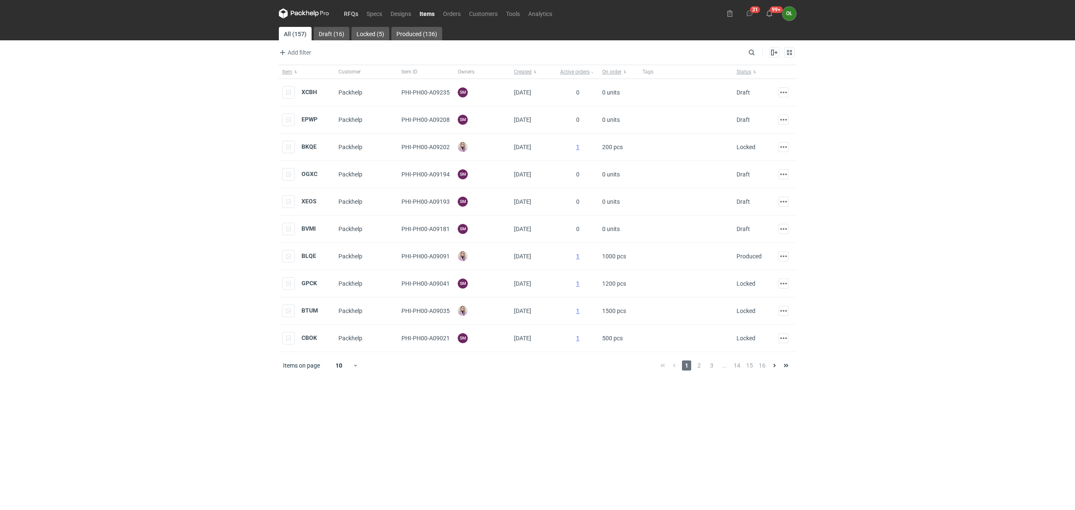
click at [354, 16] on link "RFQs" at bounding box center [351, 13] width 23 height 10
